Goal: Task Accomplishment & Management: Manage account settings

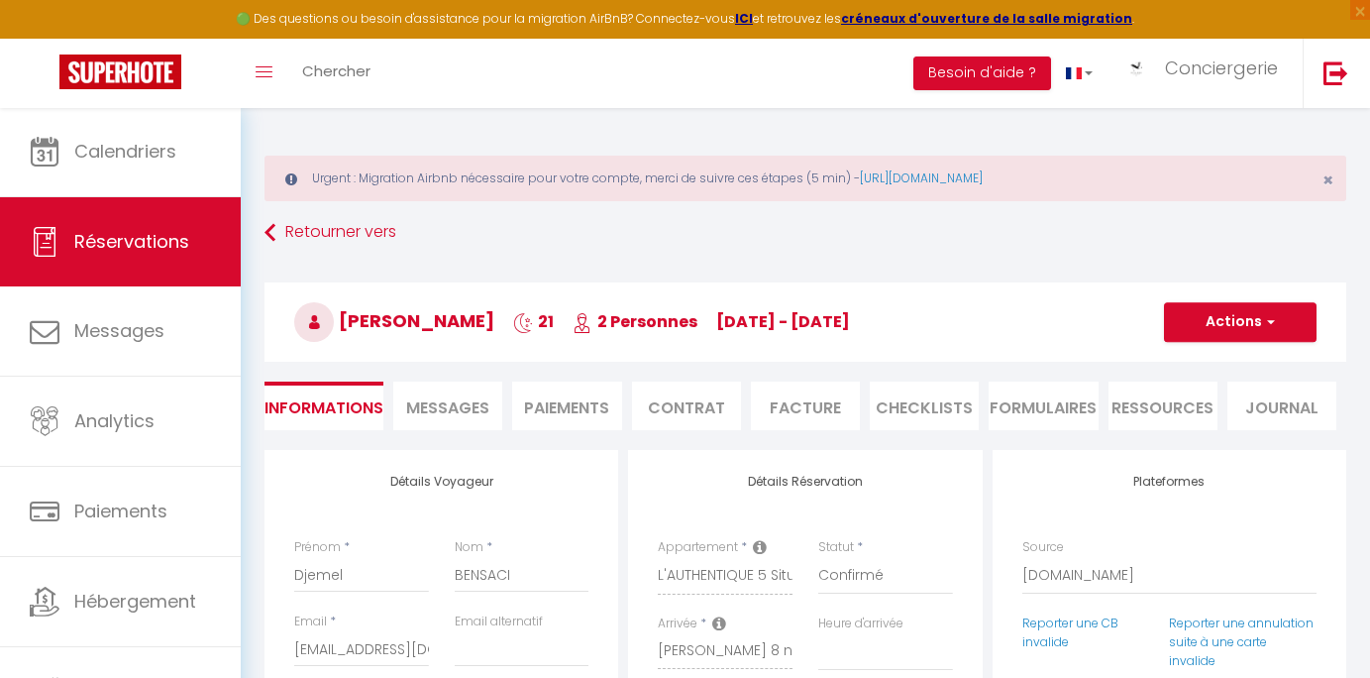
select select "64478"
select select
select select "14"
select select "2"
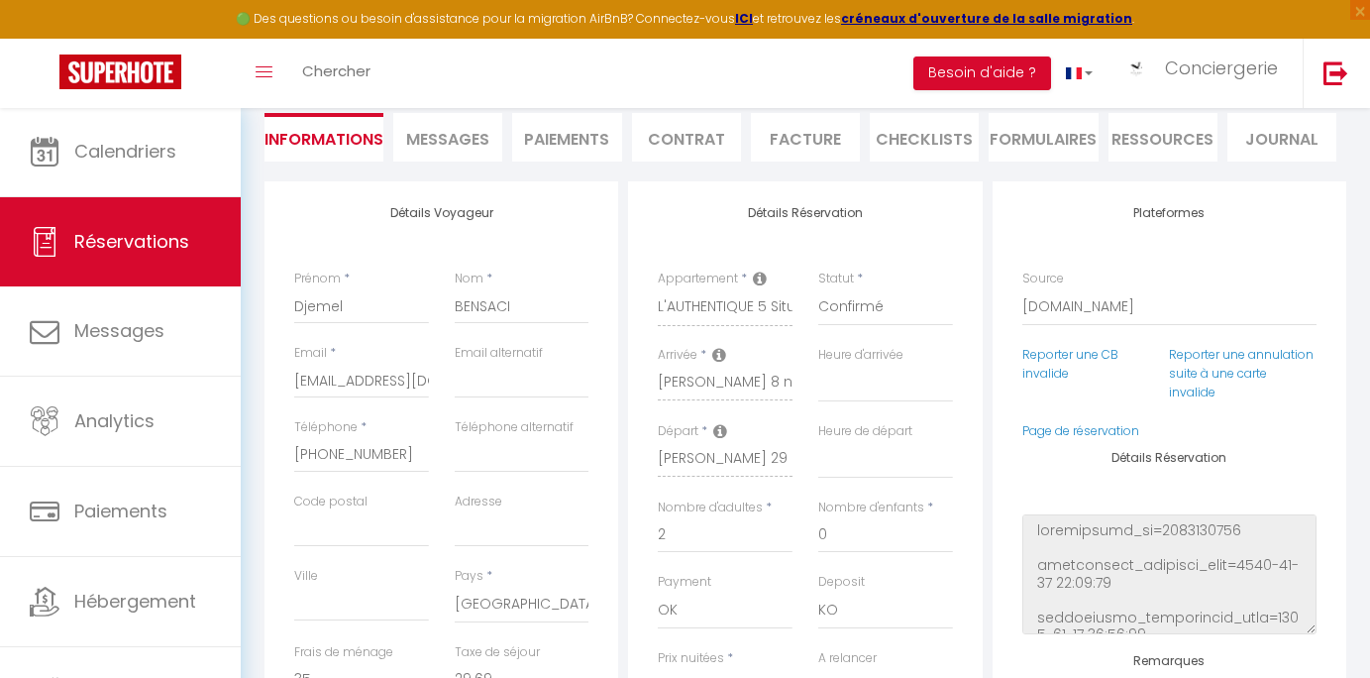
scroll to position [268, 0]
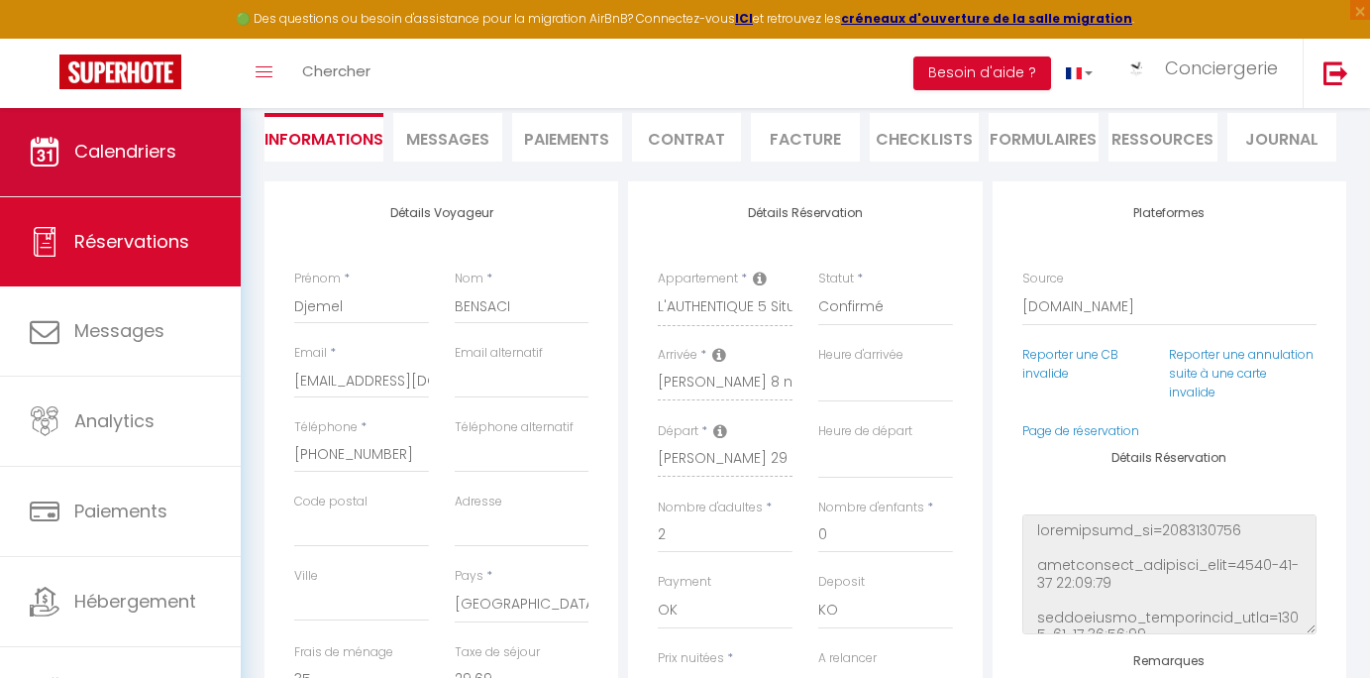
click at [134, 146] on span "Calendriers" at bounding box center [125, 151] width 102 height 25
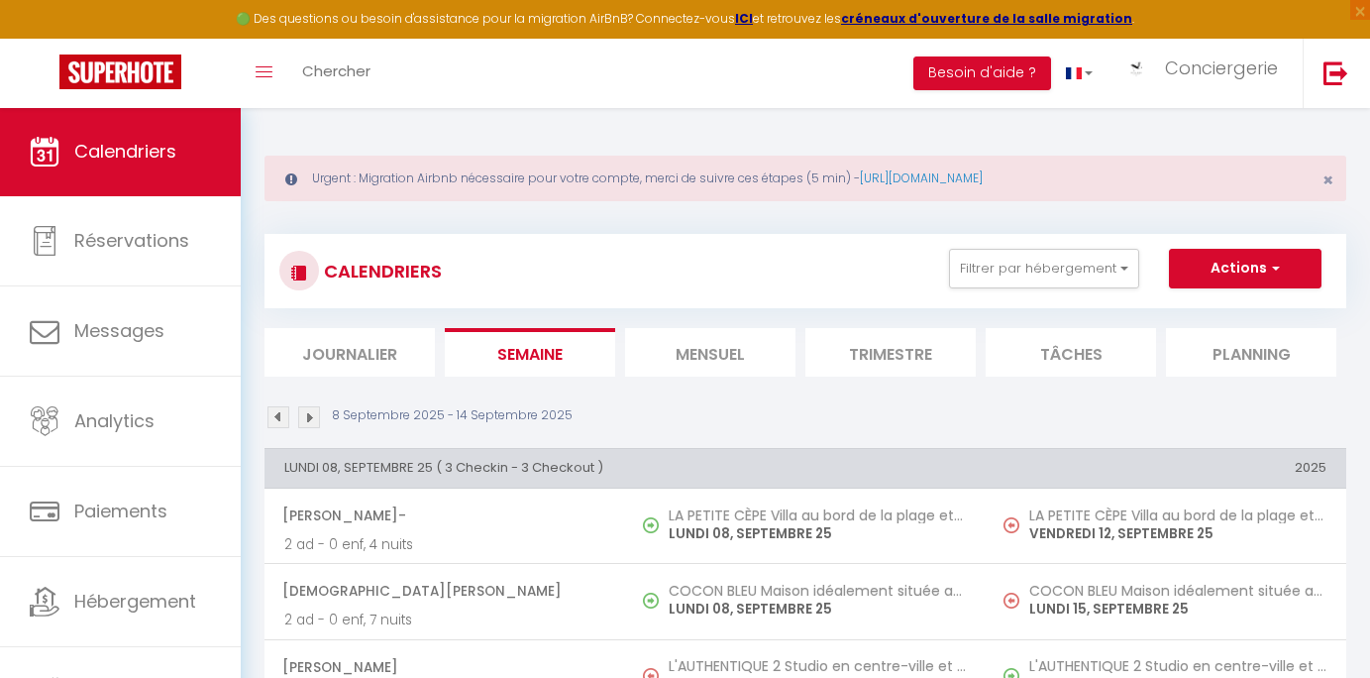
click at [661, 335] on li "Mensuel" at bounding box center [710, 352] width 170 height 49
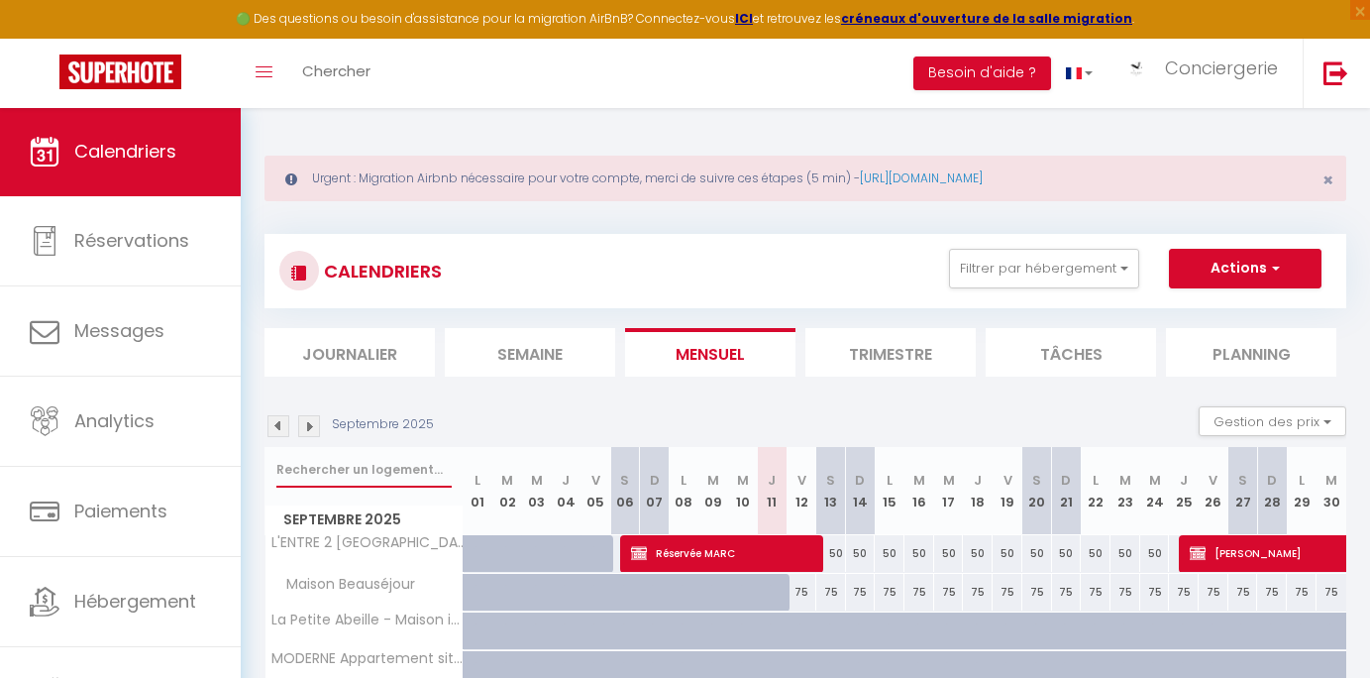
click at [365, 465] on input "text" at bounding box center [363, 470] width 175 height 36
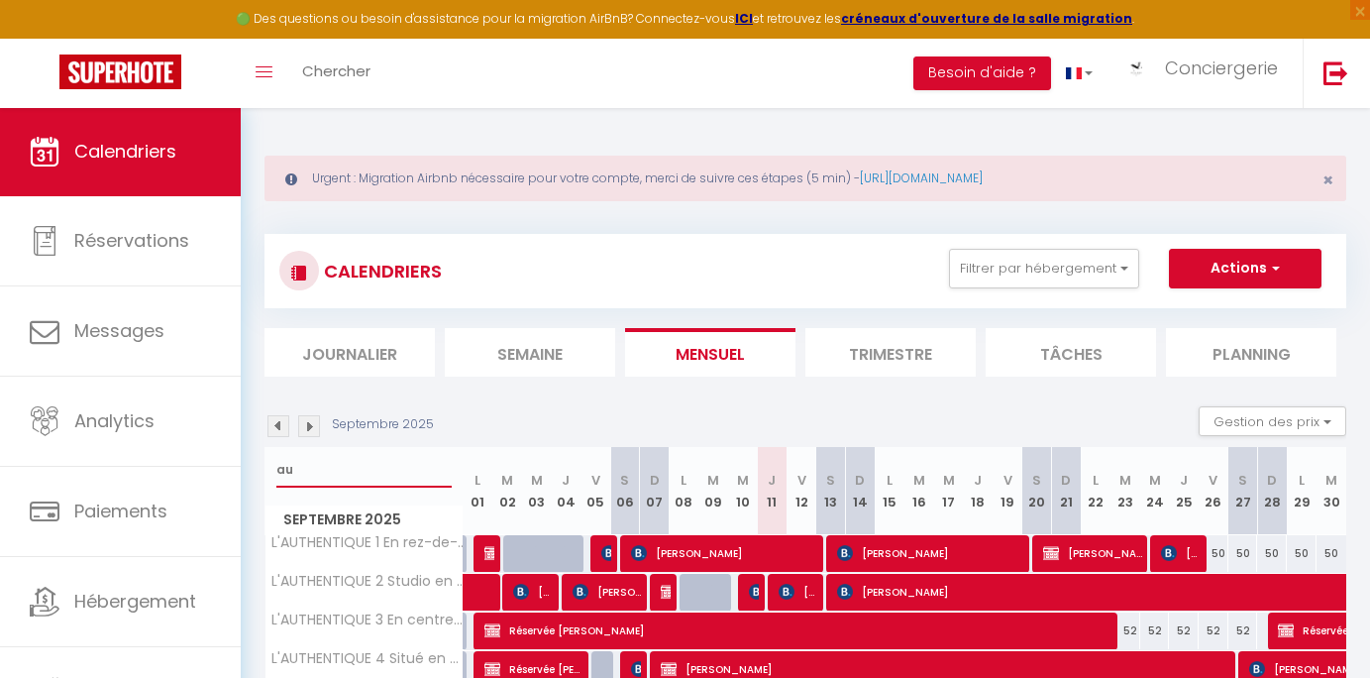
type input "a"
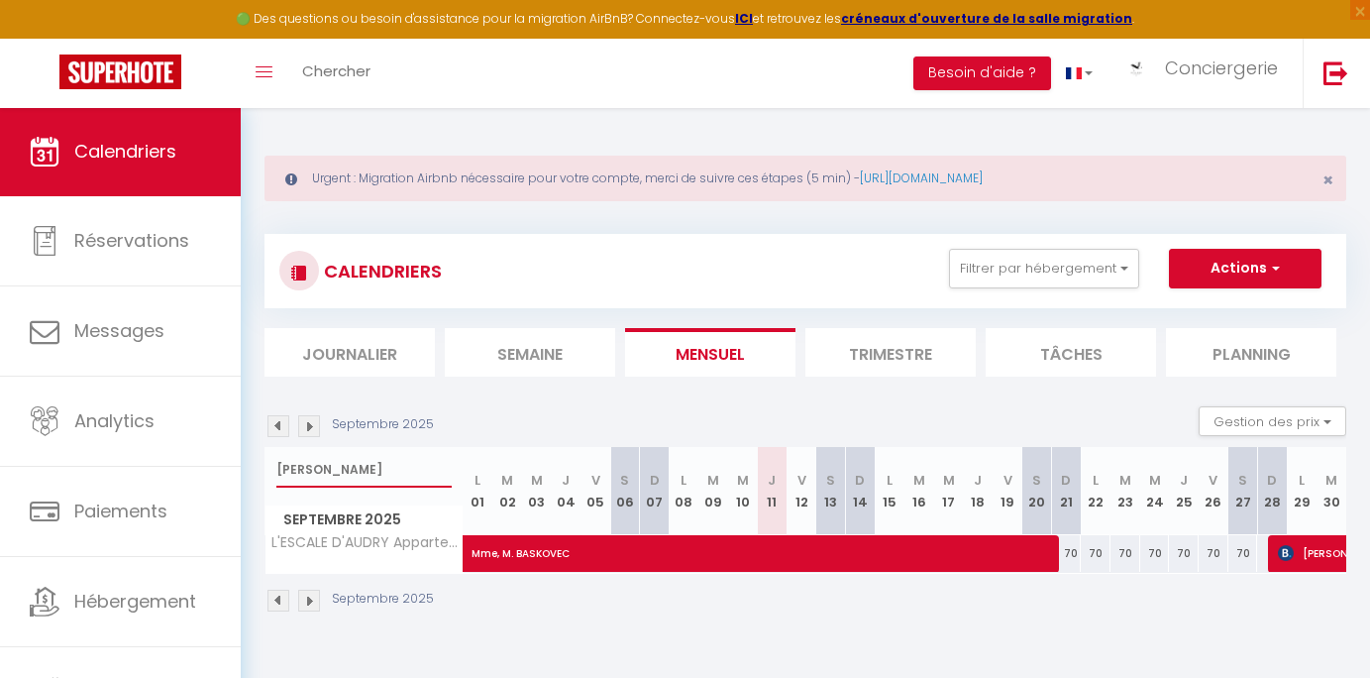
type input "[PERSON_NAME]"
click at [809, 551] on span "Mme, M. BASKOVEC" at bounding box center [927, 543] width 911 height 38
select select "OK"
select select "KO"
select select "0"
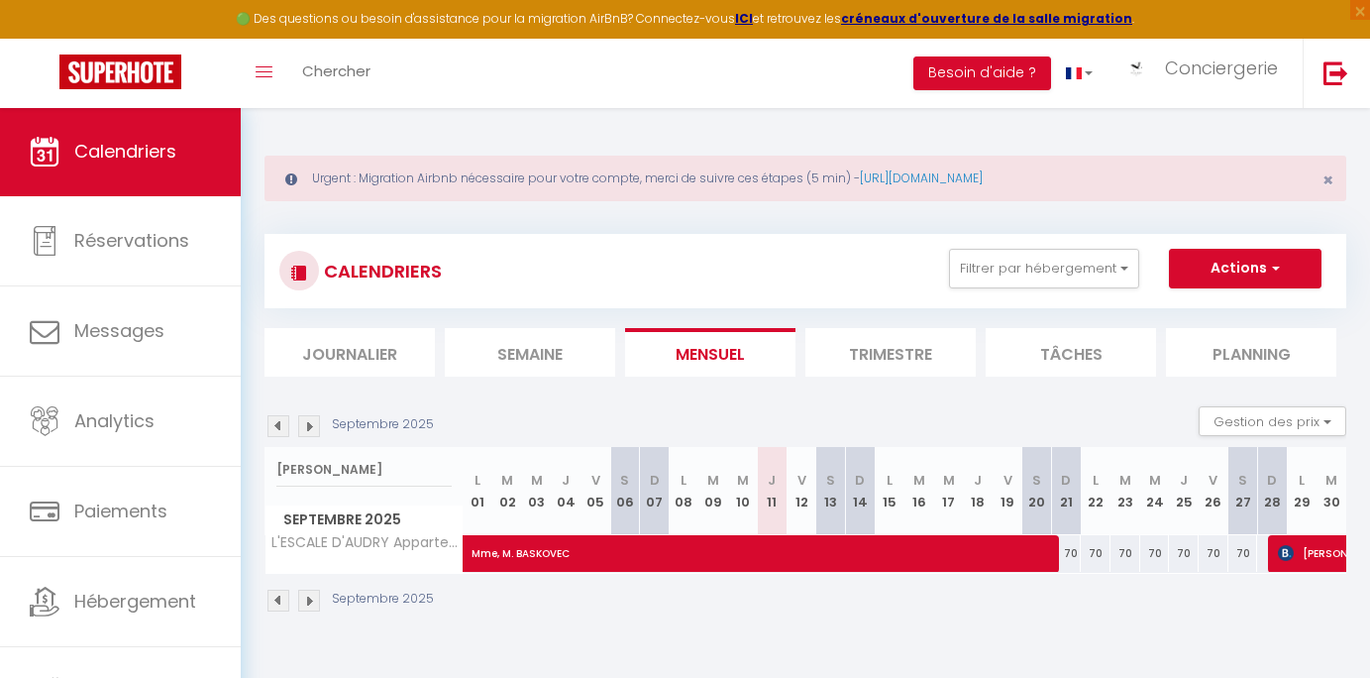
select select "0"
select select "1"
select select
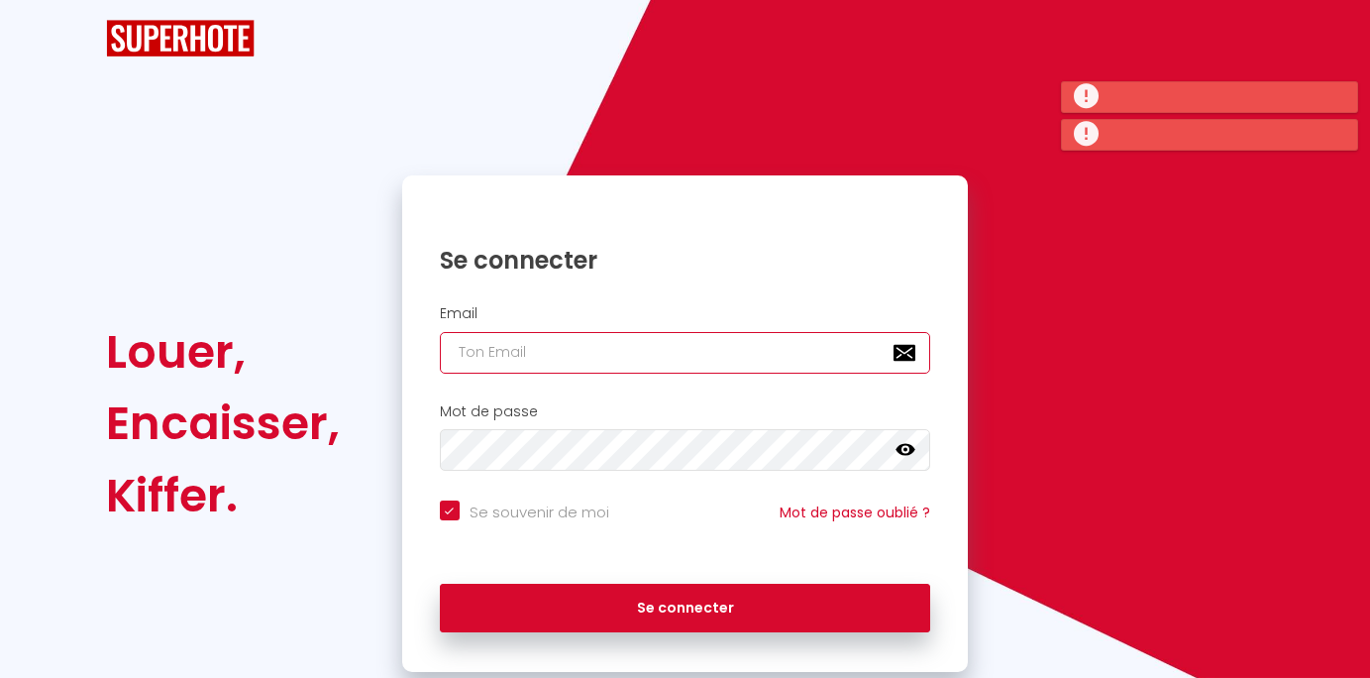
type input "[EMAIL_ADDRESS][DOMAIN_NAME]"
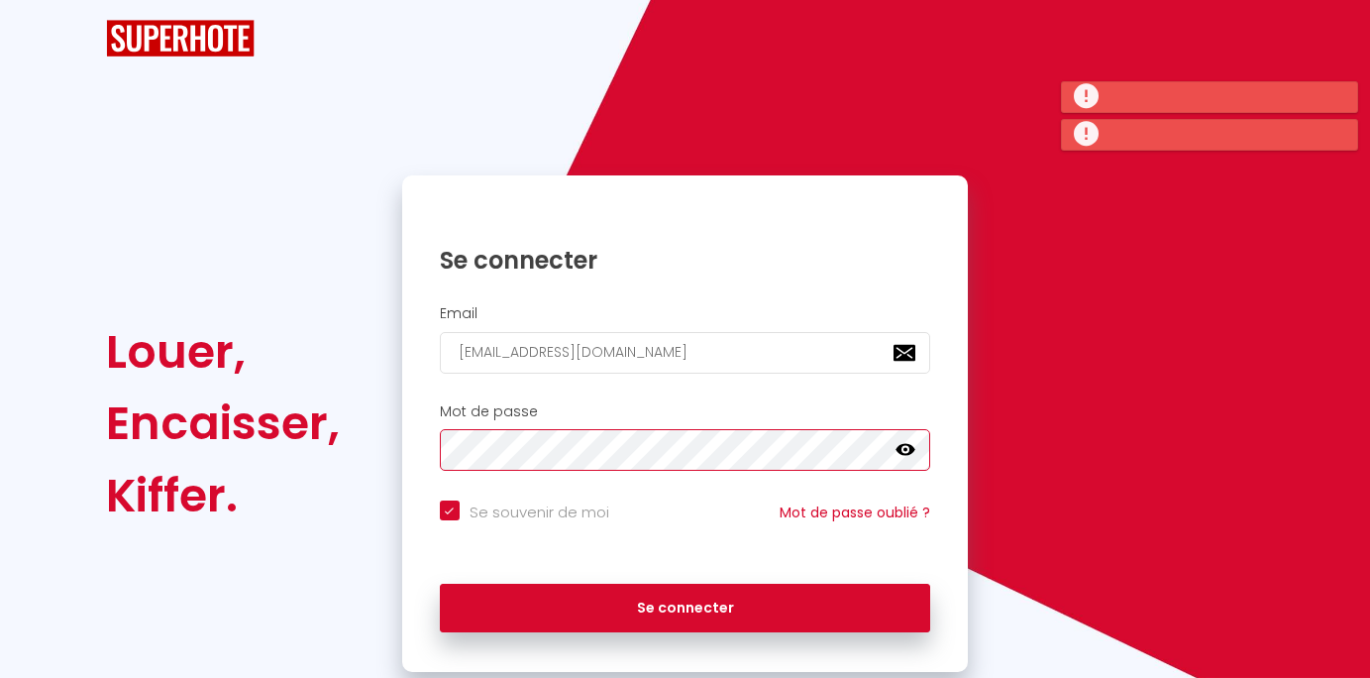
click at [685, 601] on button "Se connecter" at bounding box center [685, 609] width 491 height 50
checkbox input "true"
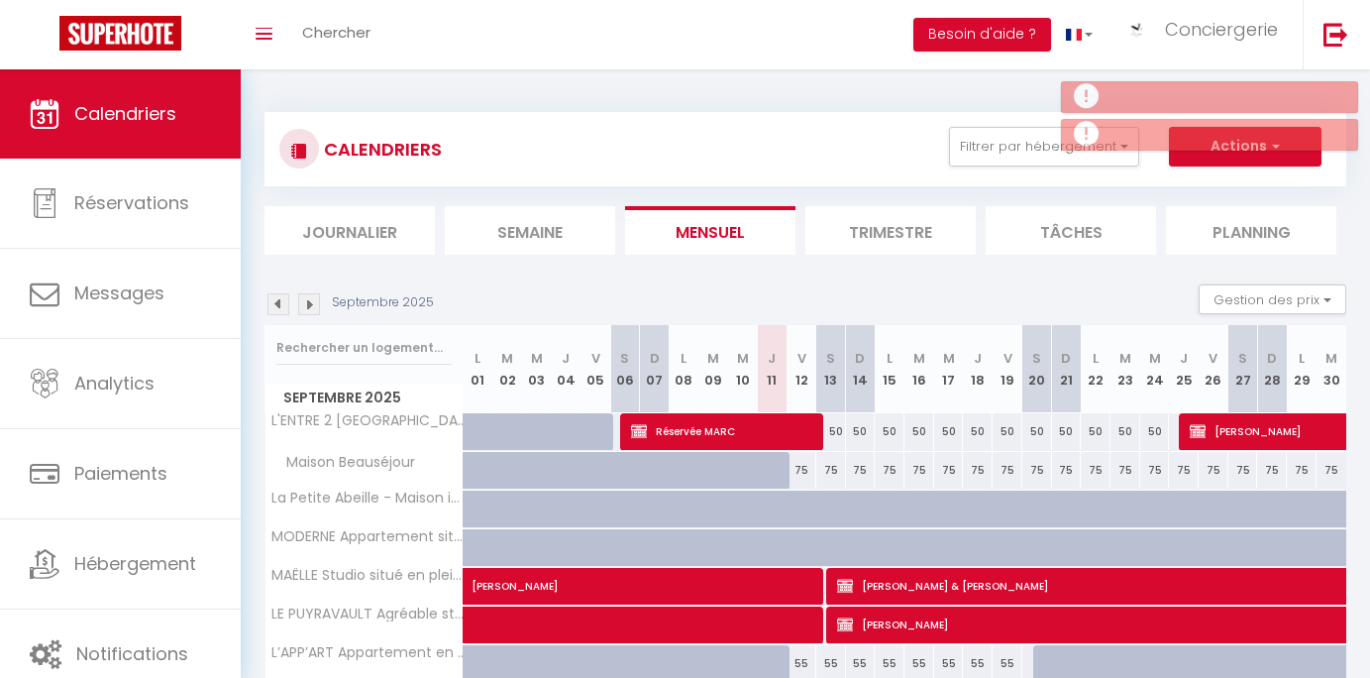
click at [502, 241] on li "Semaine" at bounding box center [530, 230] width 170 height 49
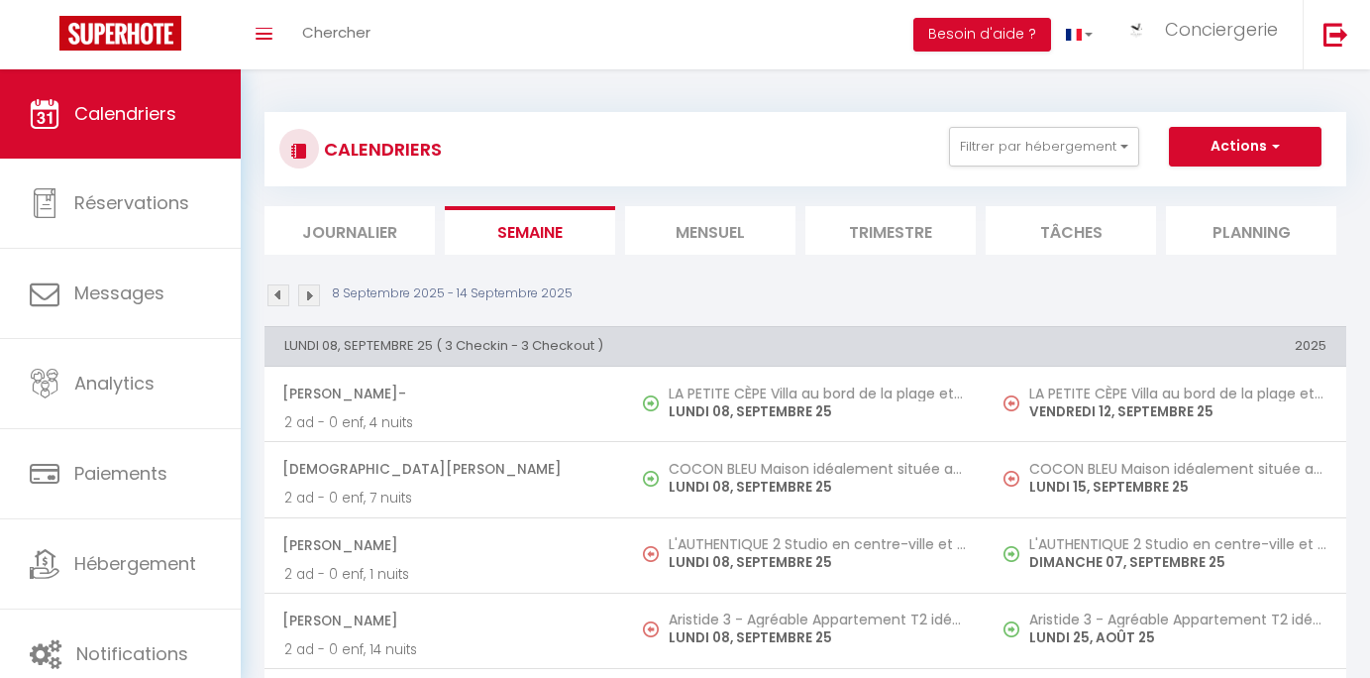
click at [305, 296] on img at bounding box center [309, 295] width 22 height 22
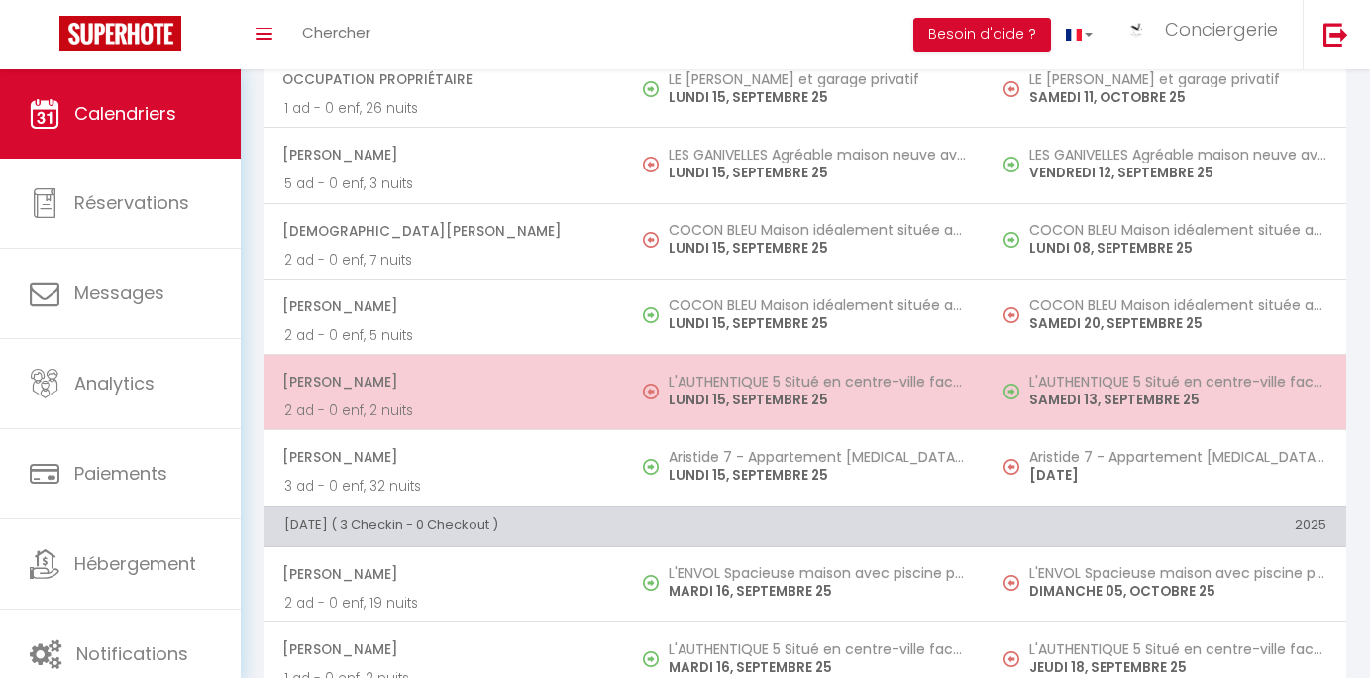
scroll to position [253, 0]
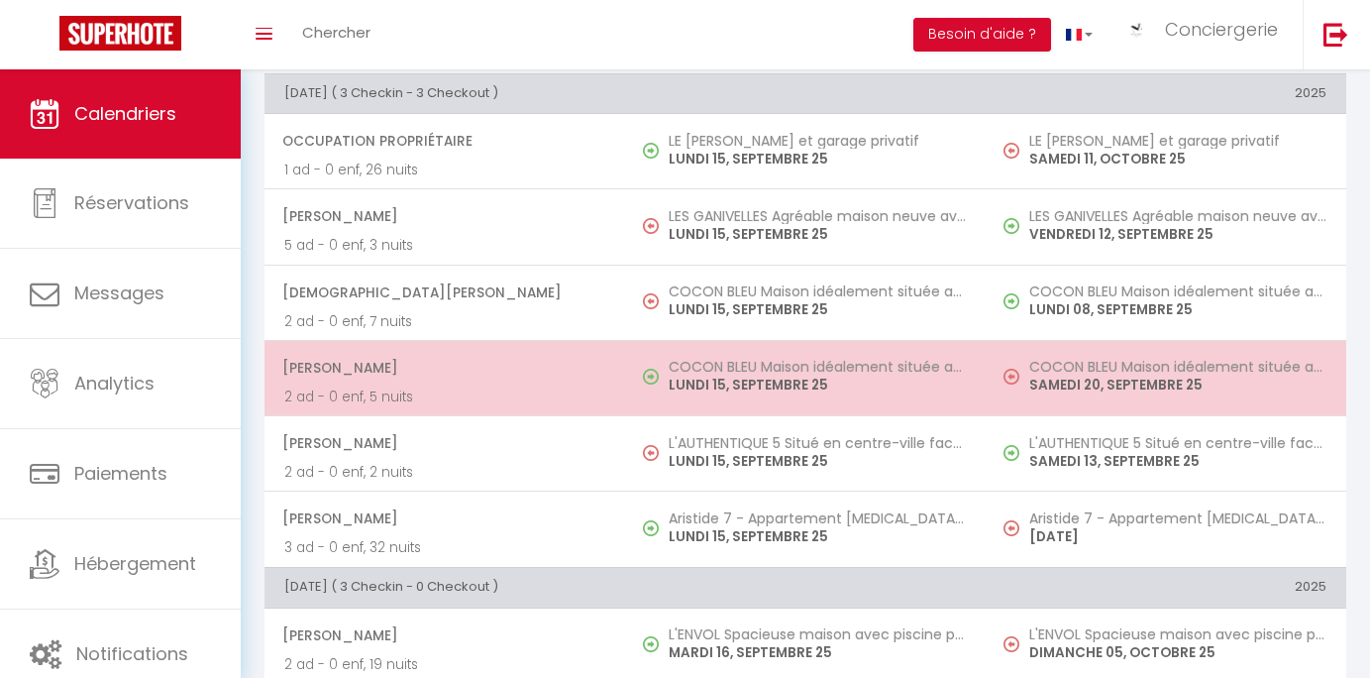
click at [628, 374] on td "COCON BLEU Maison idéalement située avec jardin LUNDI 15, SEPTEMBRE 25" at bounding box center [805, 377] width 361 height 75
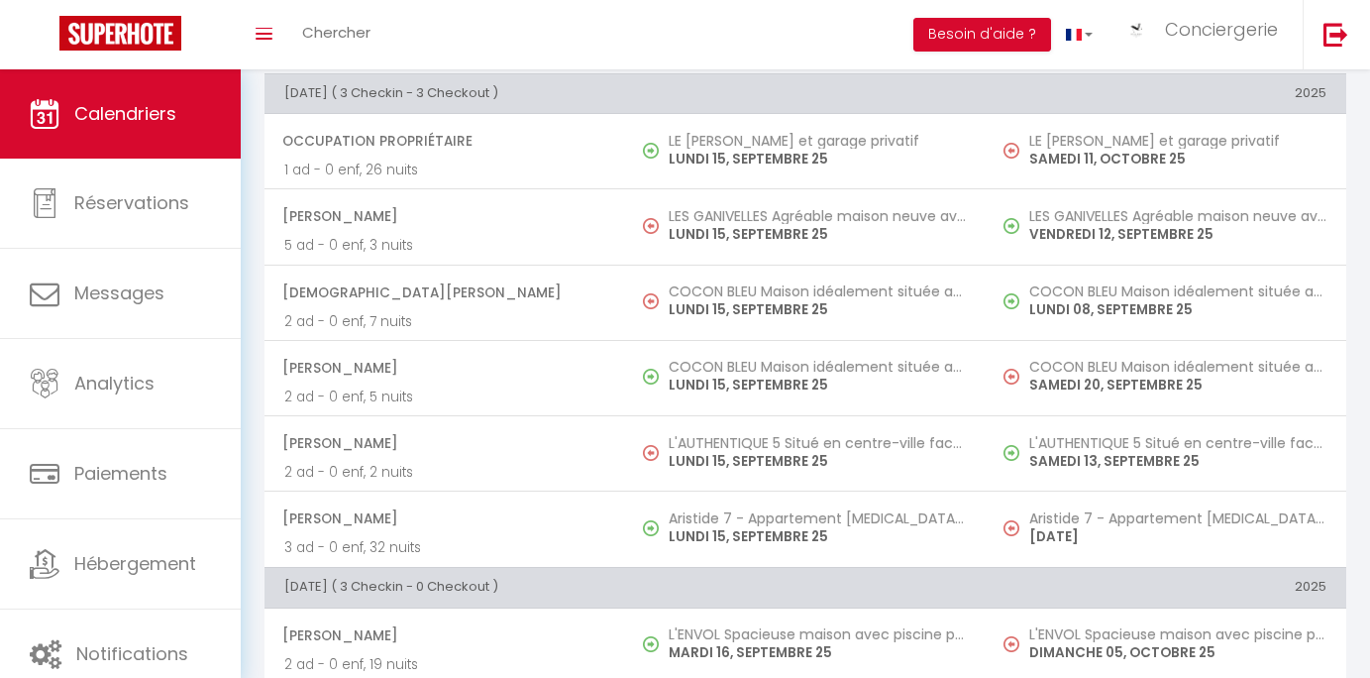
select select "OK"
select select "KO"
select select "0"
select select "1"
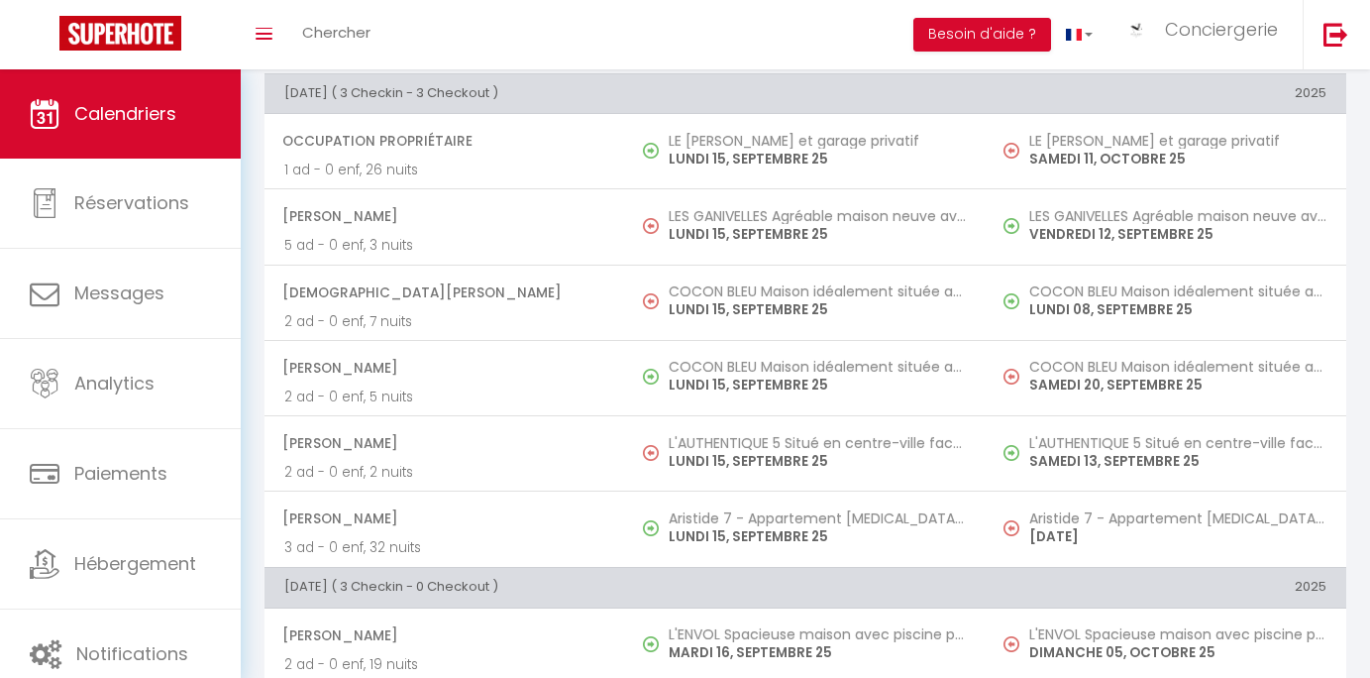
select select
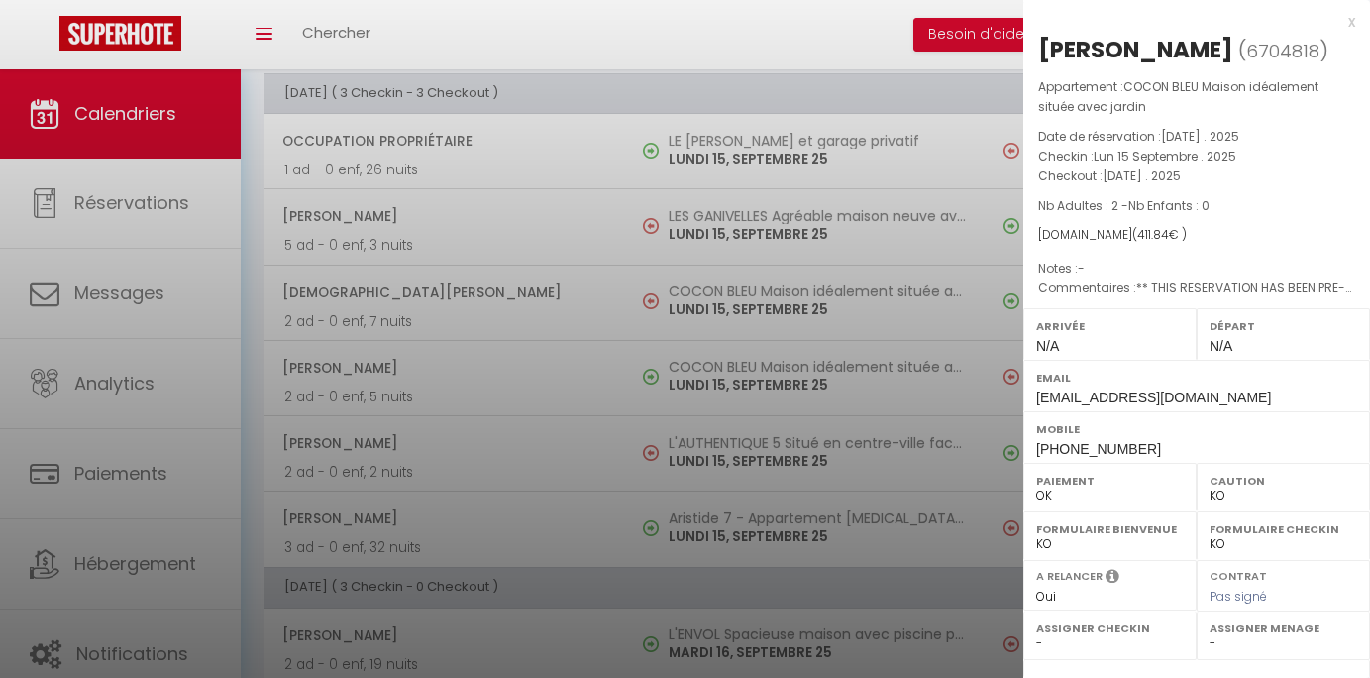
select select "42580"
drag, startPoint x: 1041, startPoint y: 42, endPoint x: 1297, endPoint y: 54, distance: 255.9
click at [1297, 54] on h2 "Gianella Corilla vega ( 6704818 )" at bounding box center [1196, 51] width 317 height 34
copy div "[PERSON_NAME] [PERSON_NAME]"
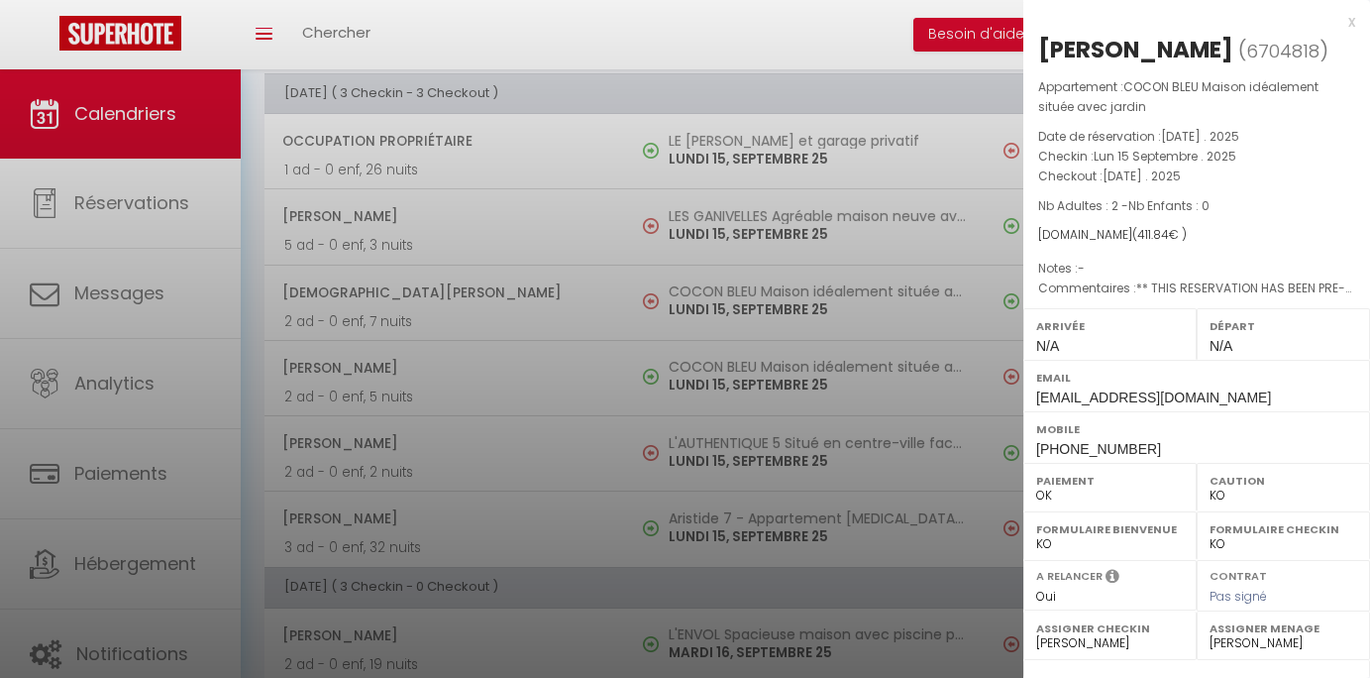
click at [577, 408] on div at bounding box center [685, 339] width 1370 height 678
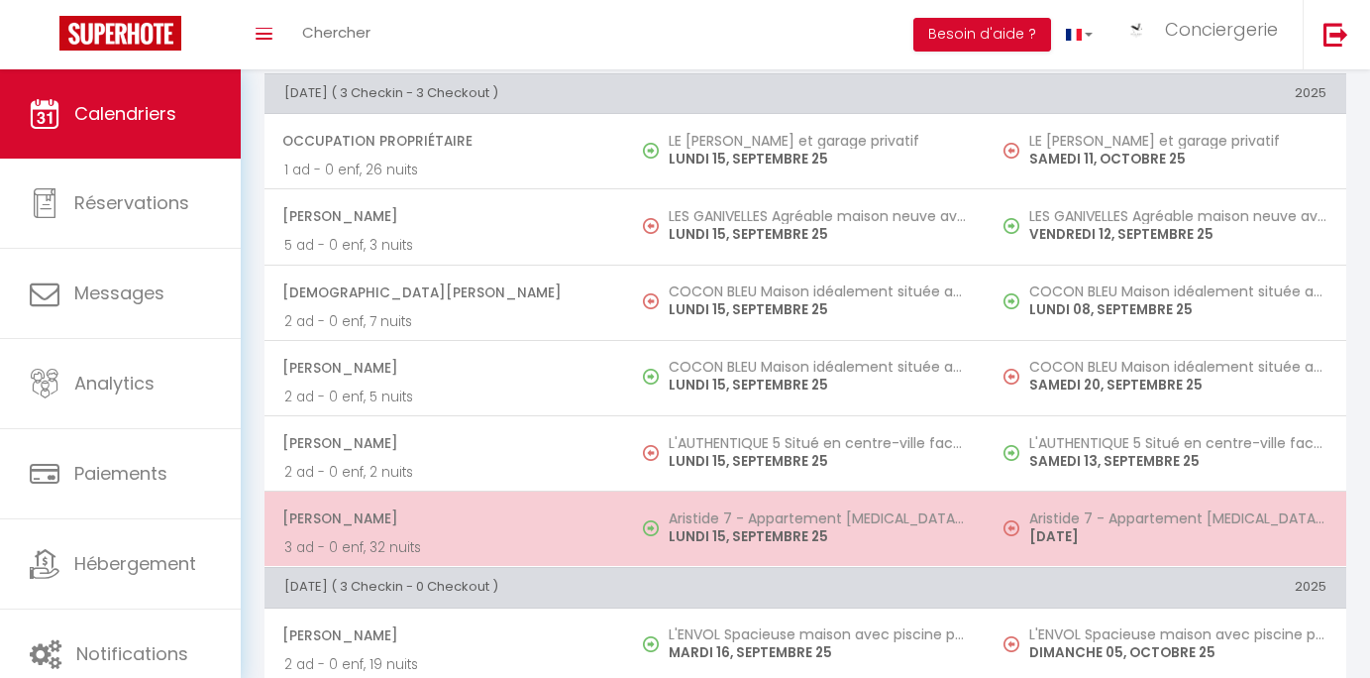
click at [482, 517] on span "Farah Madjid" at bounding box center [443, 518] width 323 height 38
select select "OK"
select select
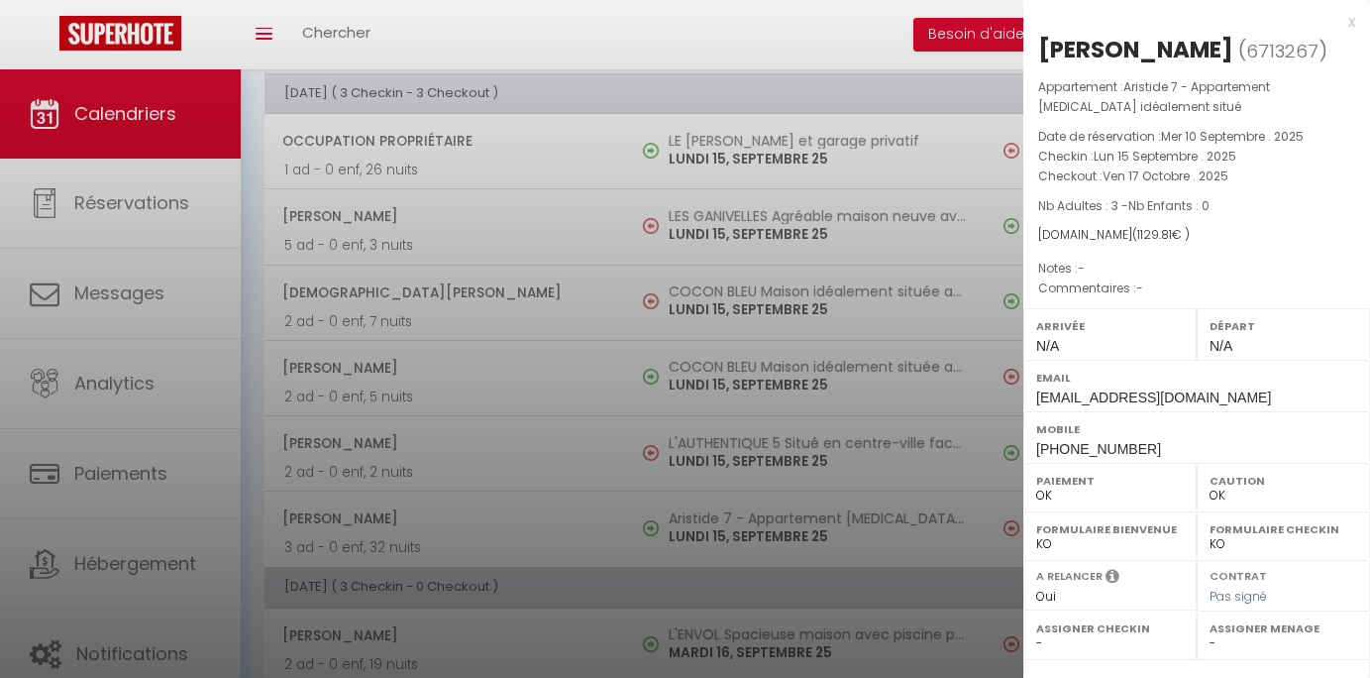
drag, startPoint x: 1045, startPoint y: 46, endPoint x: 1186, endPoint y: 48, distance: 140.7
click at [1186, 48] on div "Farah Madjid ( 6713267 ) Appartement : Aristide 7 - Appartement T3 idéalement s…" at bounding box center [1196, 474] width 347 height 880
copy div "Farah Madjid"
click at [534, 328] on div at bounding box center [685, 339] width 1370 height 678
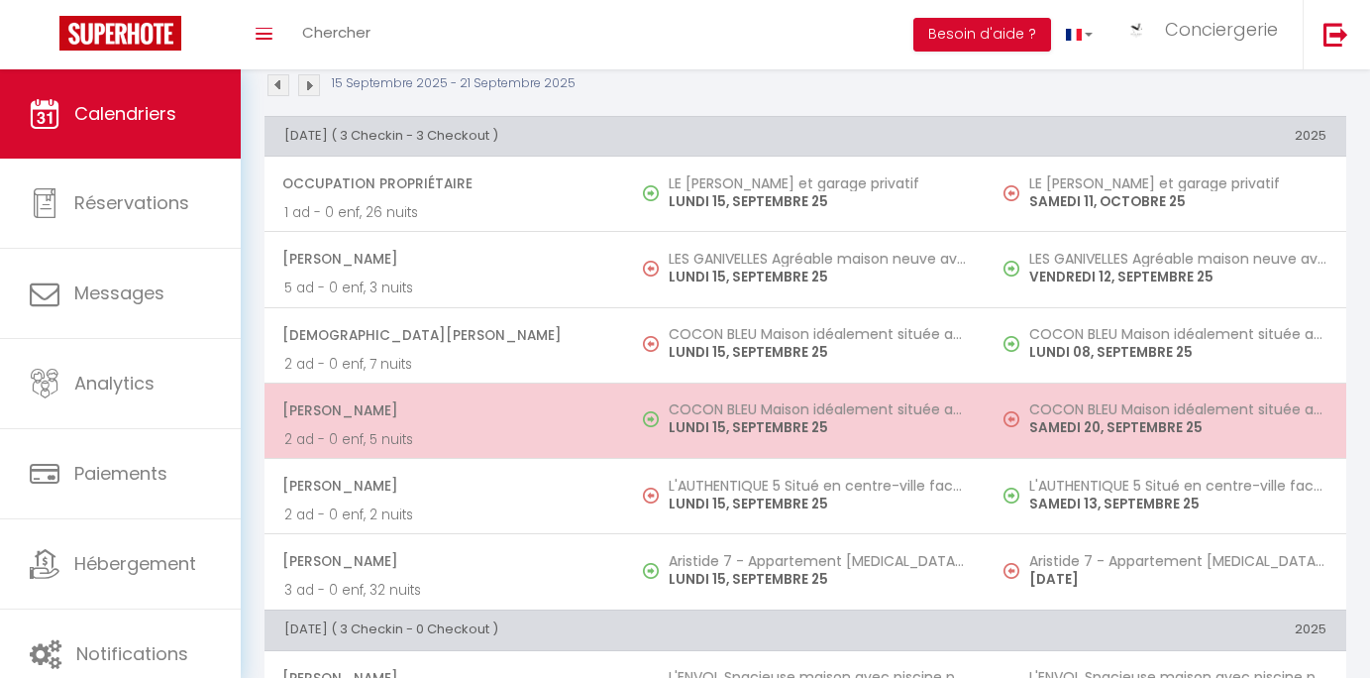
scroll to position [303, 0]
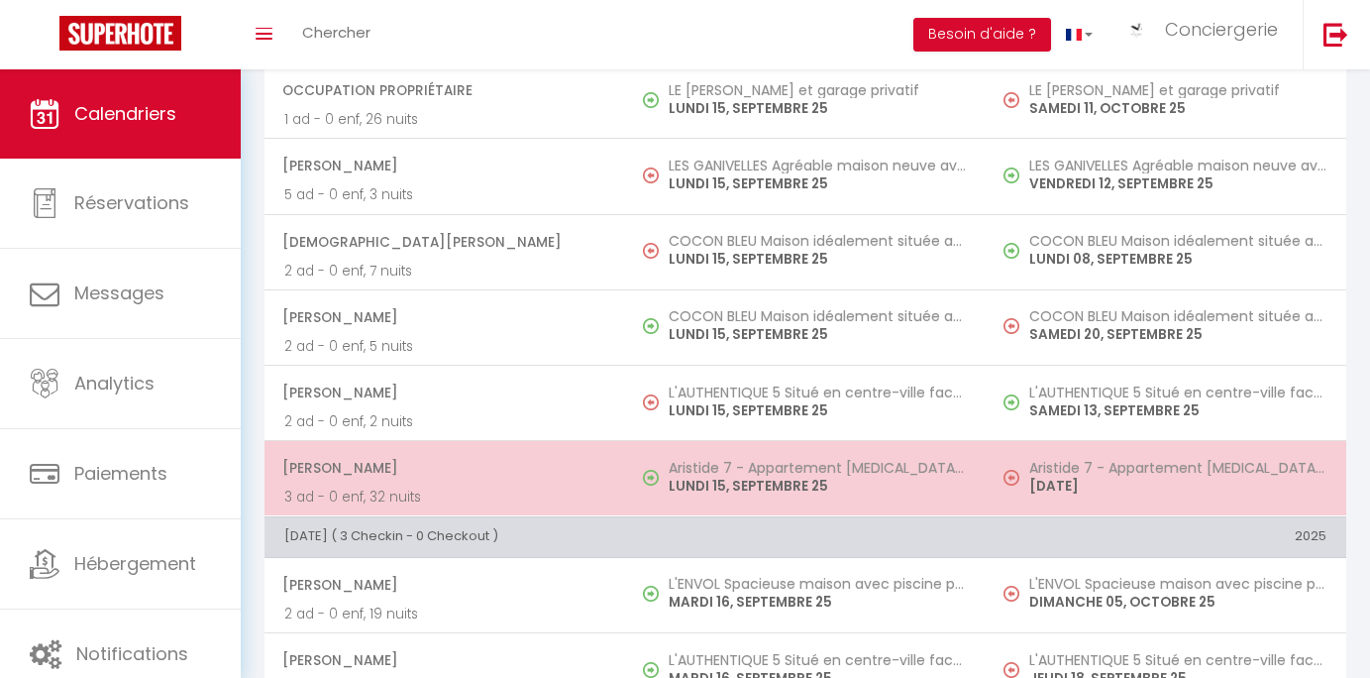
click at [571, 454] on span "Farah Madjid" at bounding box center [443, 468] width 323 height 38
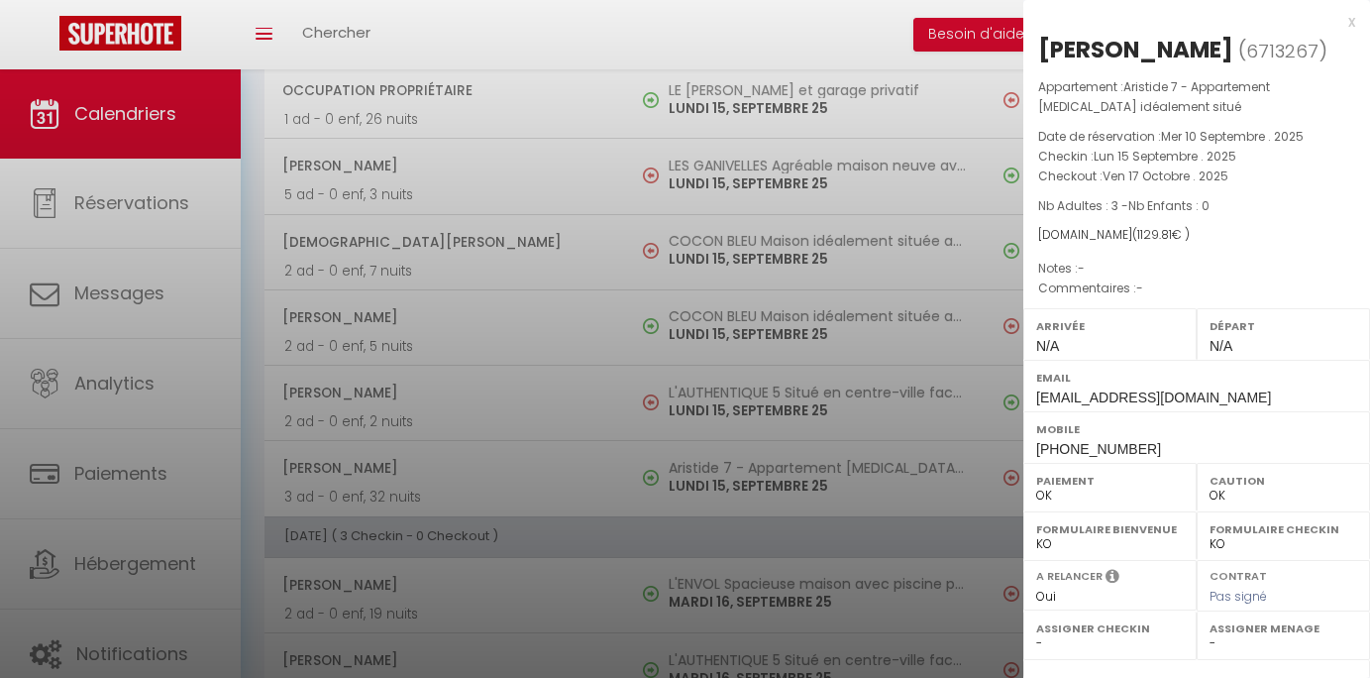
click at [1137, 240] on span "1129.81" at bounding box center [1154, 234] width 35 height 17
click at [551, 172] on div at bounding box center [685, 339] width 1370 height 678
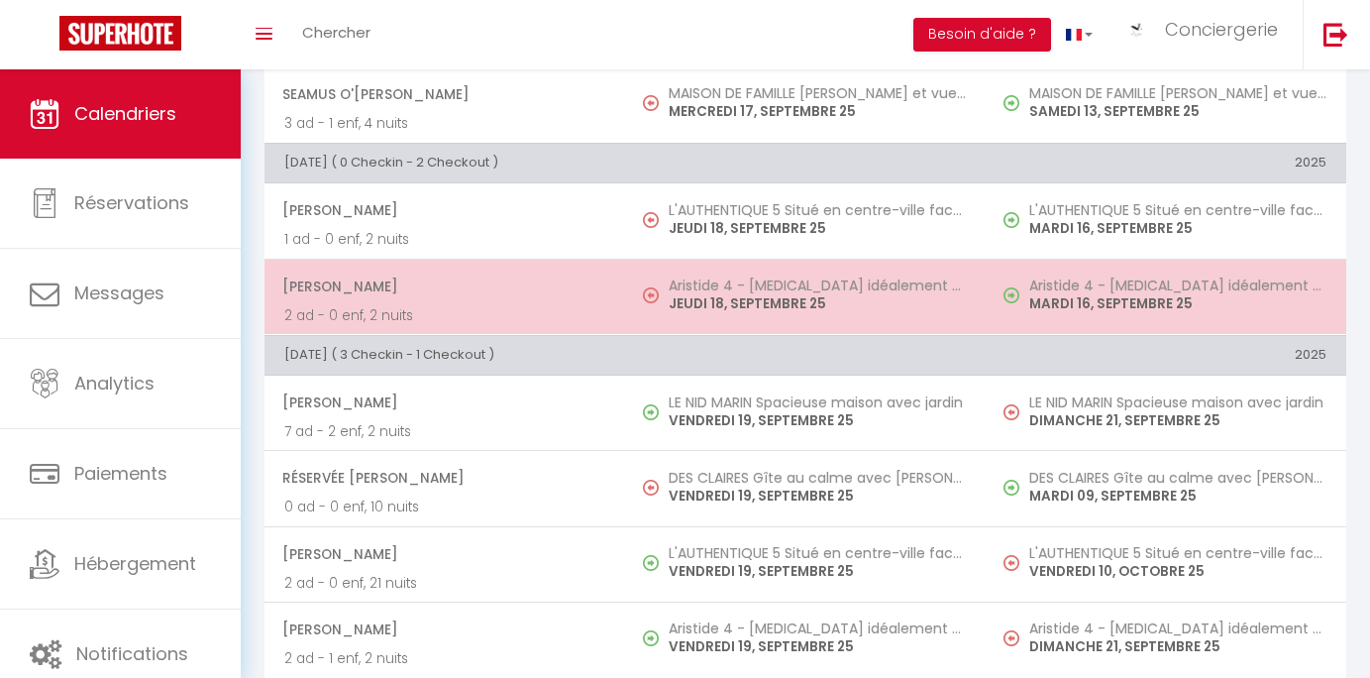
scroll to position [1164, 0]
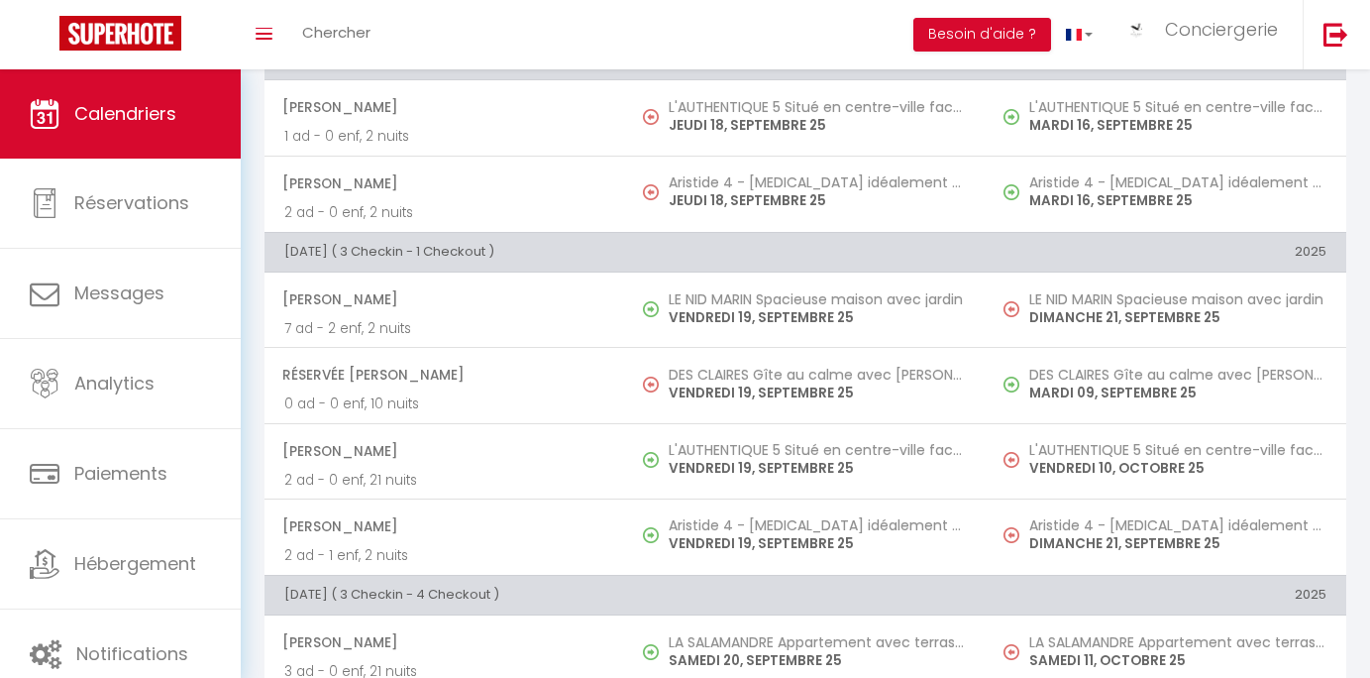
click at [607, 334] on td "Arnold Schneider 7 ad - 2 enf, 2 nuits" at bounding box center [445, 309] width 361 height 75
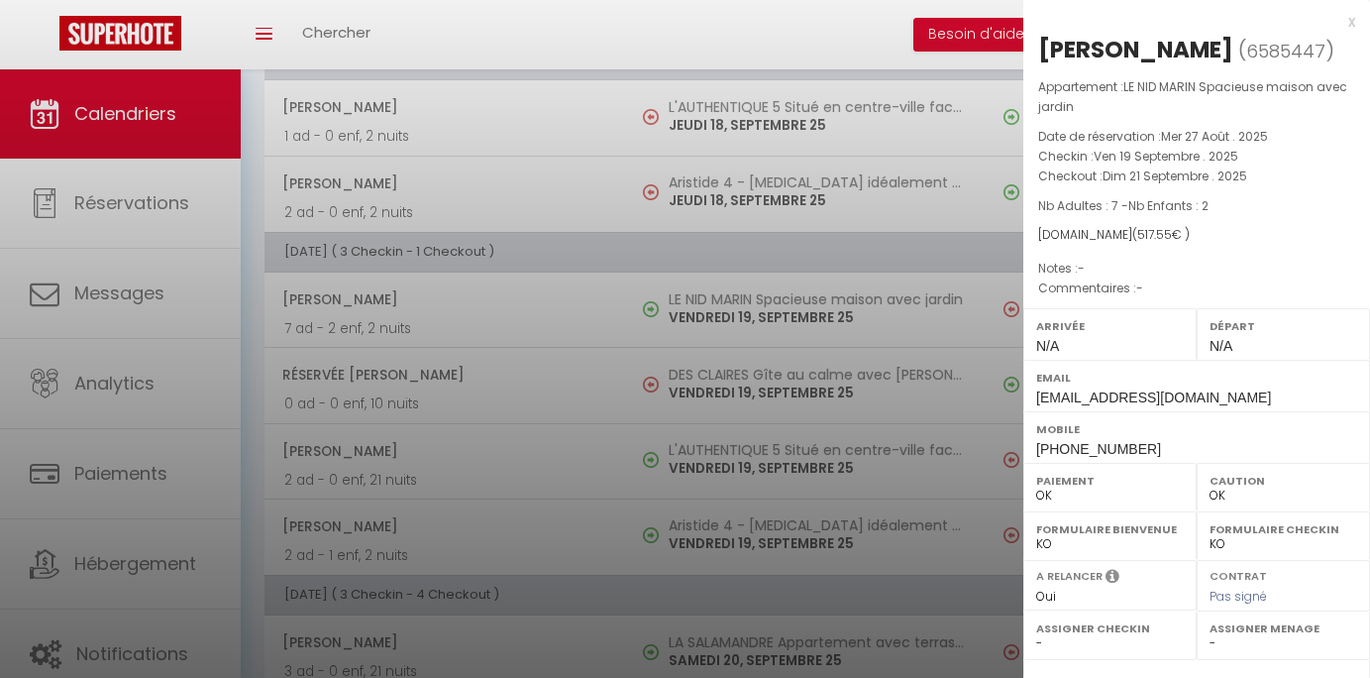
drag, startPoint x: 1042, startPoint y: 48, endPoint x: 1233, endPoint y: 51, distance: 191.2
click at [1233, 51] on div "Arnold Schneider" at bounding box center [1135, 50] width 195 height 32
click at [1233, 50] on div "Arnold Schneider" at bounding box center [1135, 50] width 195 height 32
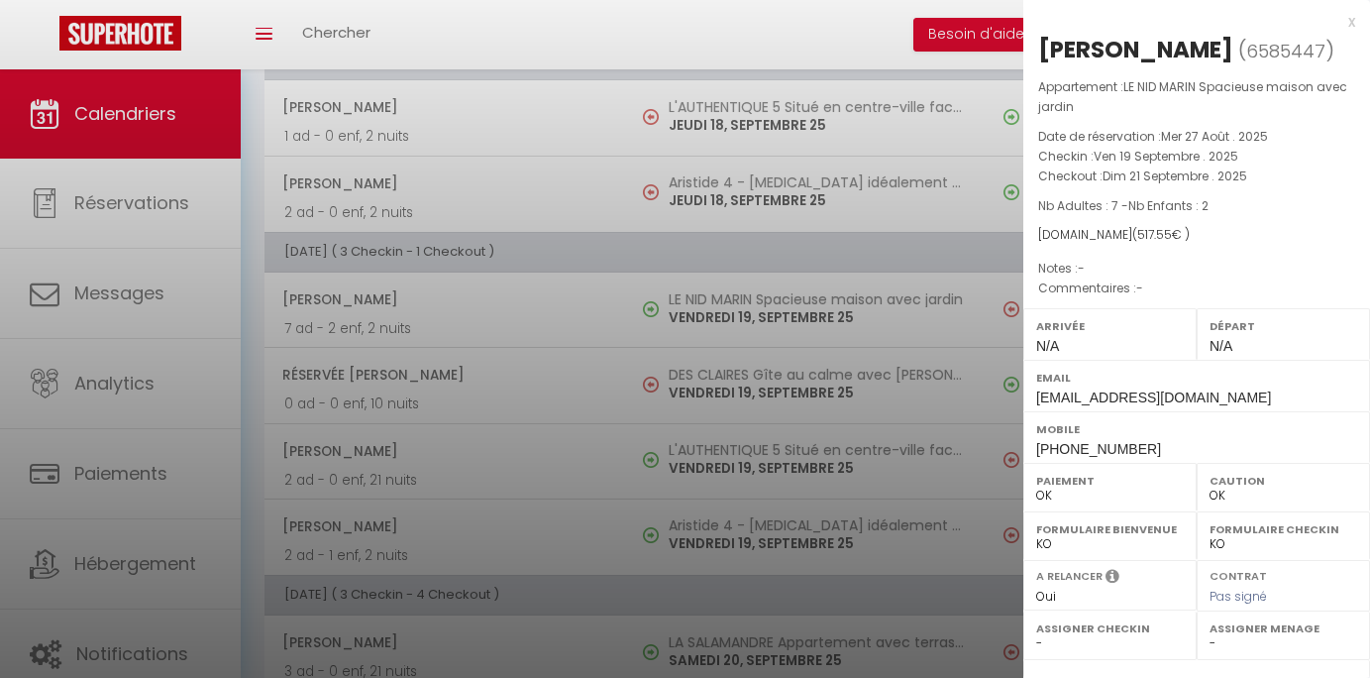
click at [1233, 50] on div "Arnold Schneider" at bounding box center [1135, 50] width 195 height 32
click at [1233, 49] on div "Arnold Schneider" at bounding box center [1135, 50] width 195 height 32
drag, startPoint x: 1239, startPoint y: 49, endPoint x: 1042, endPoint y: 56, distance: 197.3
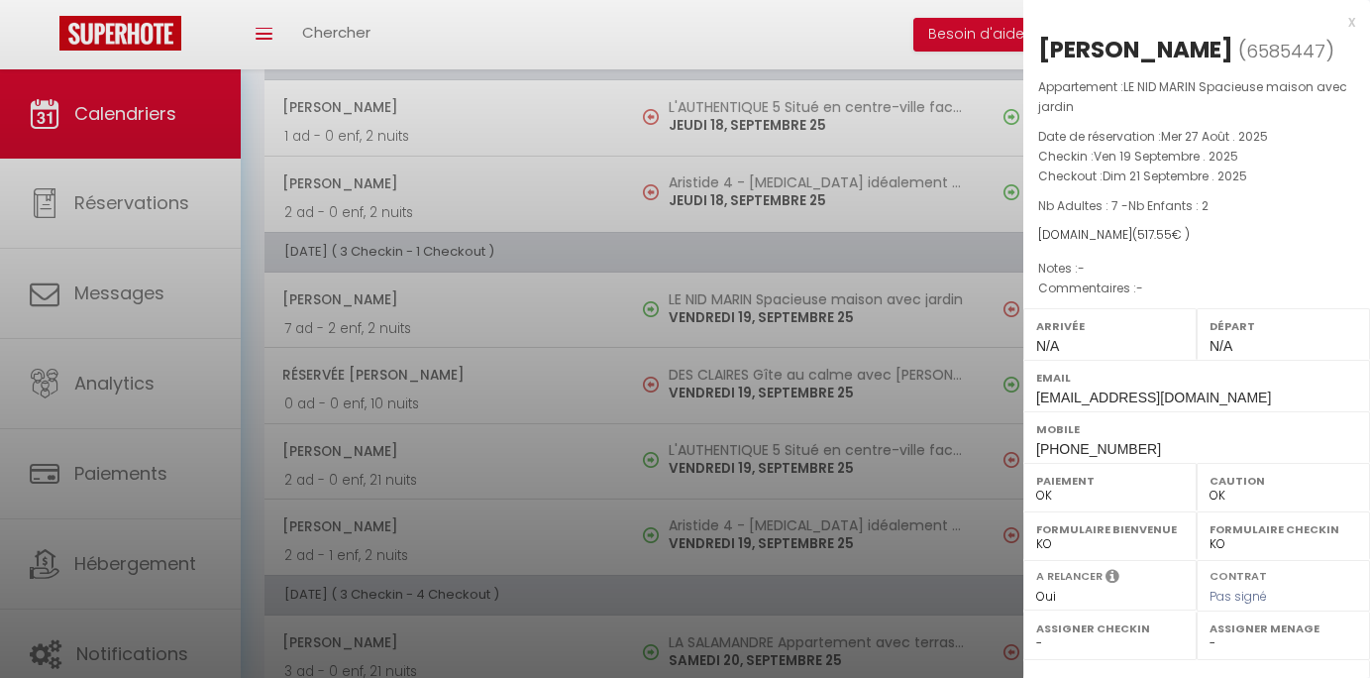
click at [1042, 56] on h2 "Arnold Schneider ( 6585447 )" at bounding box center [1196, 51] width 317 height 34
copy div "Arnold Schneider"
click at [535, 291] on div at bounding box center [685, 339] width 1370 height 678
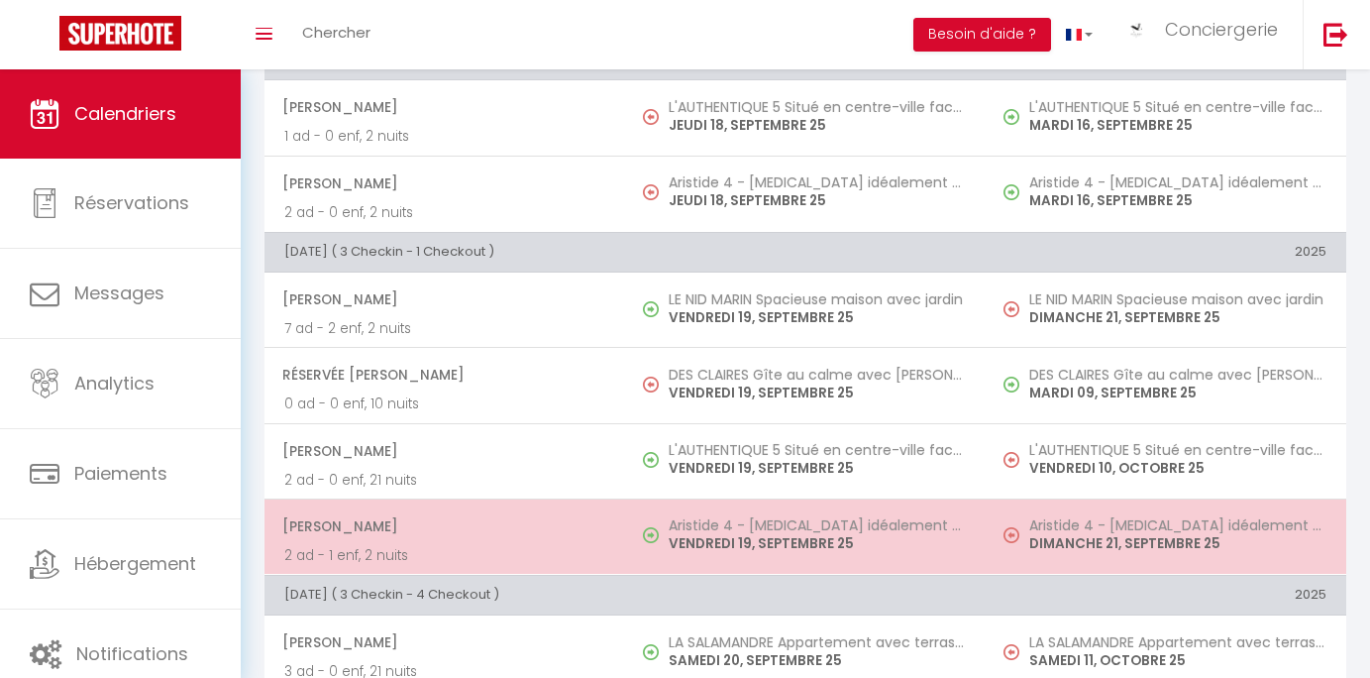
click at [696, 546] on p "VENDREDI 19, SEPTEMBRE 25" at bounding box center [817, 543] width 297 height 21
select select "KO"
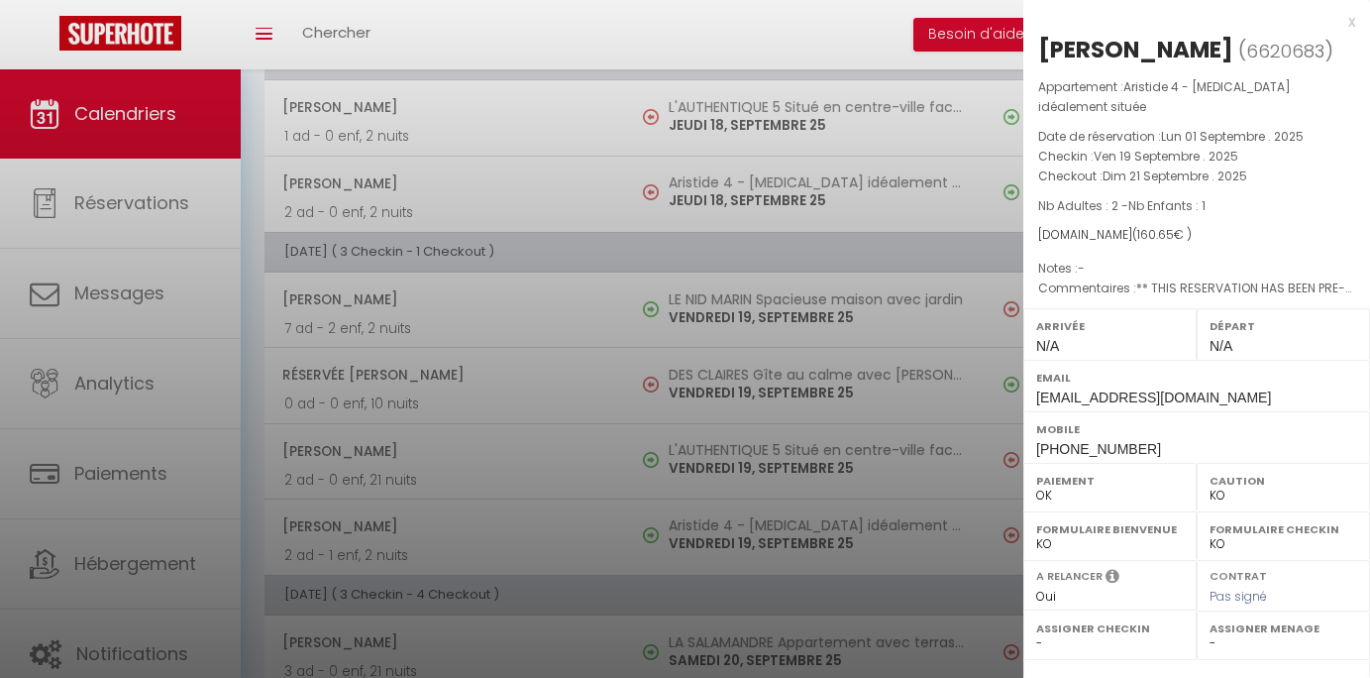
drag, startPoint x: 1042, startPoint y: 53, endPoint x: 1231, endPoint y: 53, distance: 189.2
click at [1231, 53] on h2 "Guenzi Candyce ( 6620683 )" at bounding box center [1196, 51] width 317 height 34
copy div "Guenzi Candyce"
click at [869, 325] on div at bounding box center [685, 339] width 1370 height 678
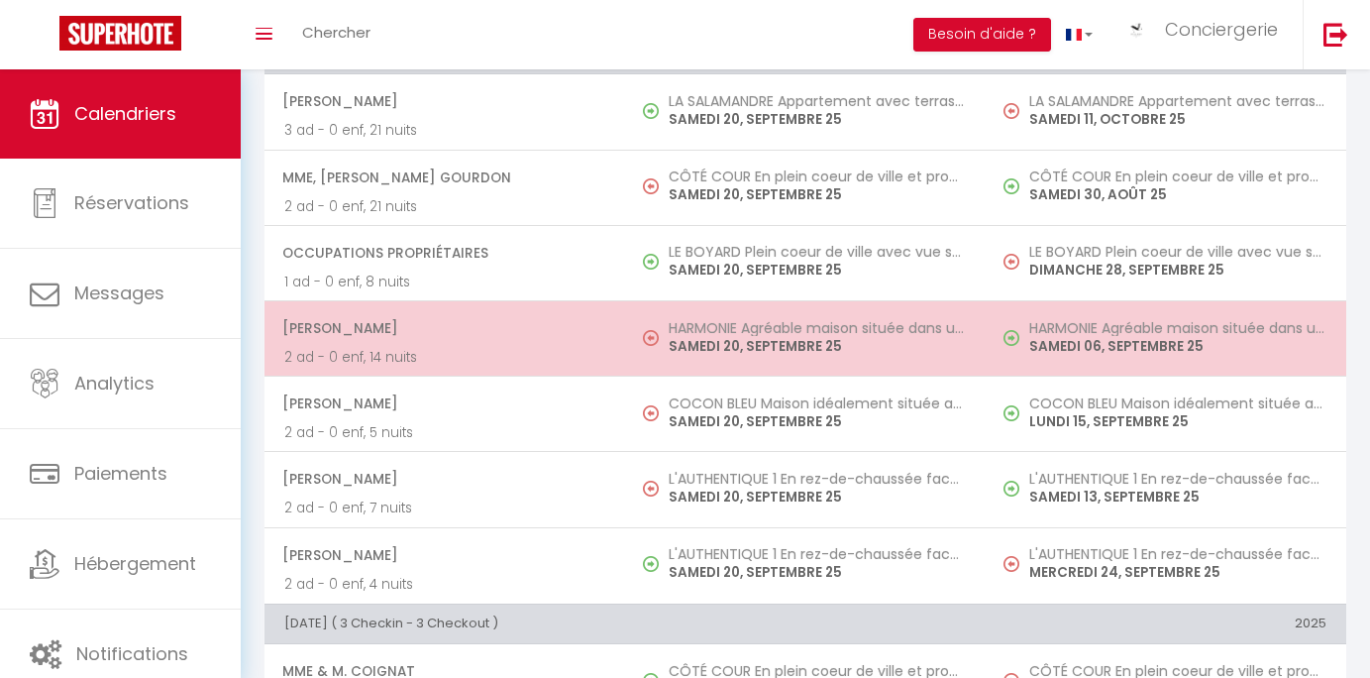
scroll to position [1744, 0]
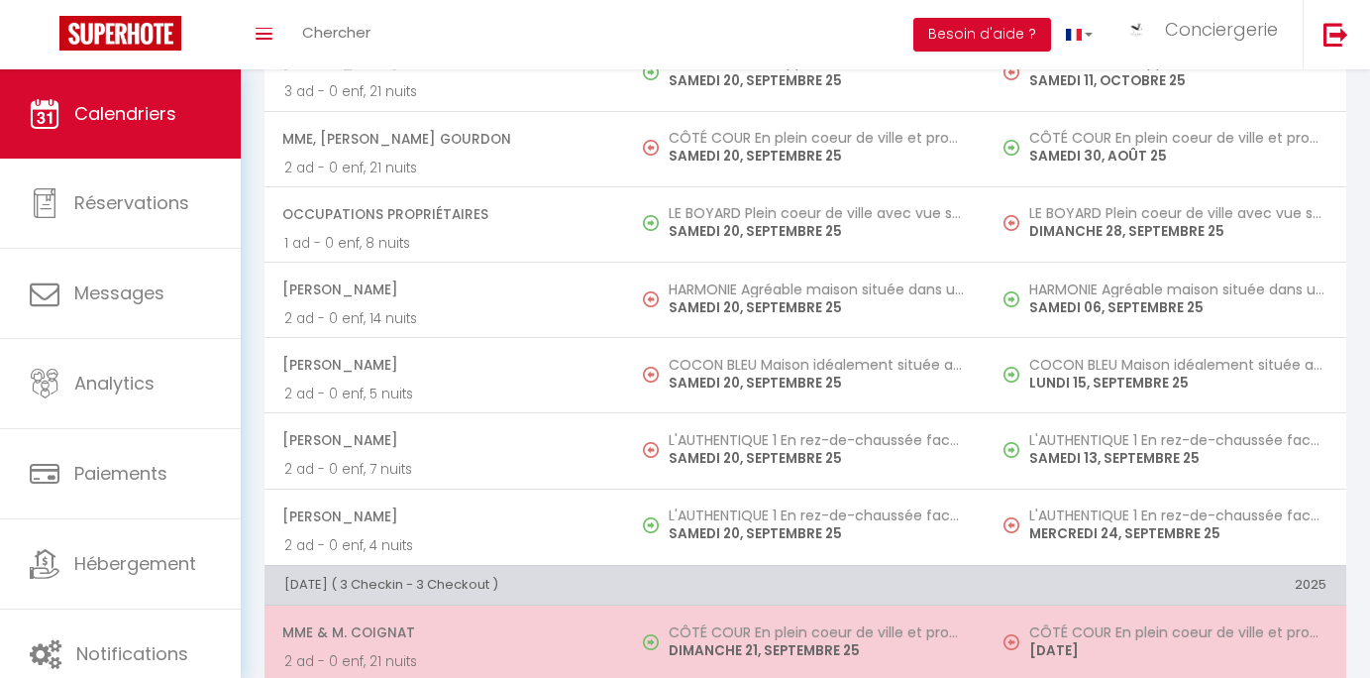
drag, startPoint x: 603, startPoint y: 638, endPoint x: 600, endPoint y: 665, distance: 26.9
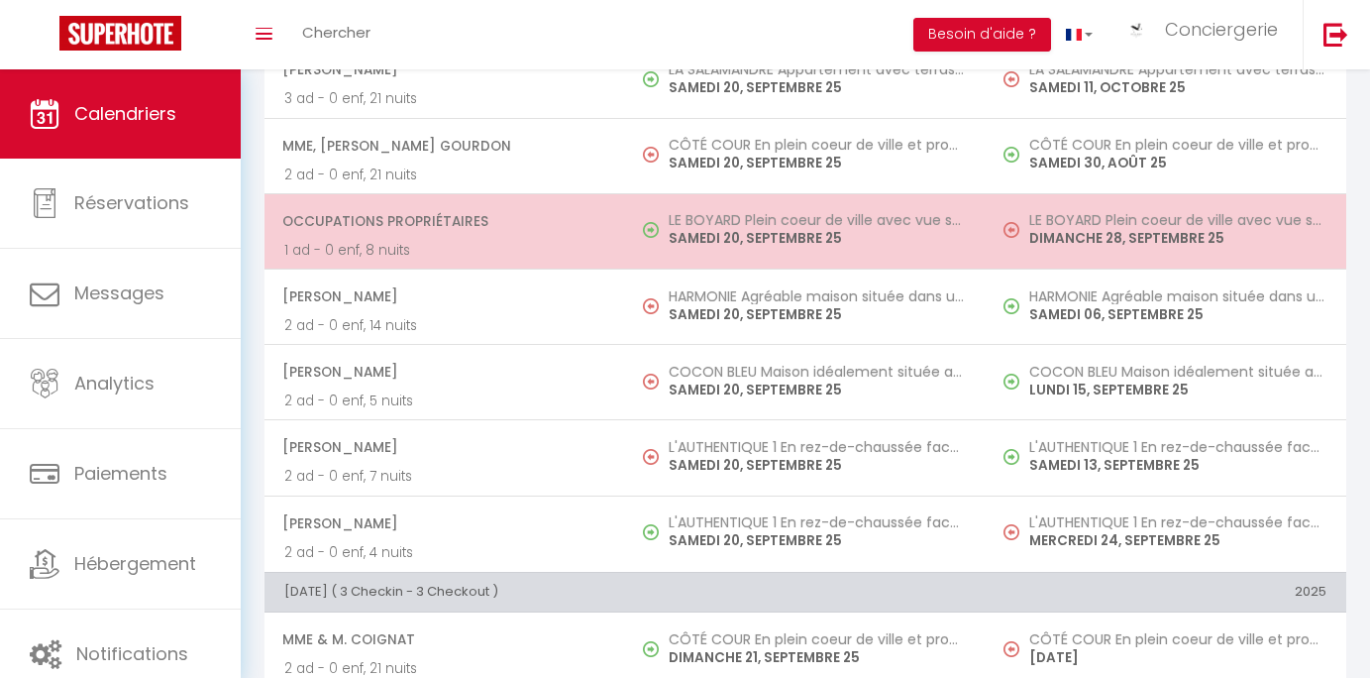
scroll to position [1759, 0]
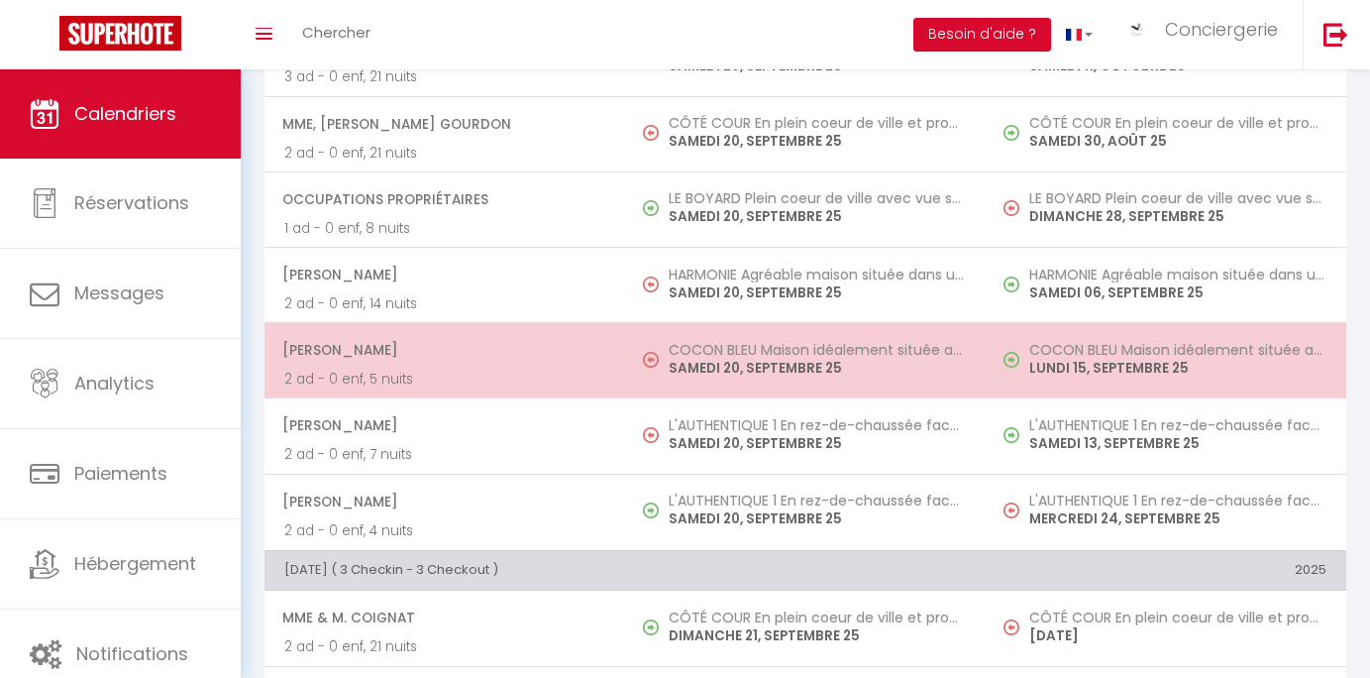
click at [676, 358] on h5 "COCON BLEU Maison idéalement située avec jardin" at bounding box center [817, 350] width 297 height 16
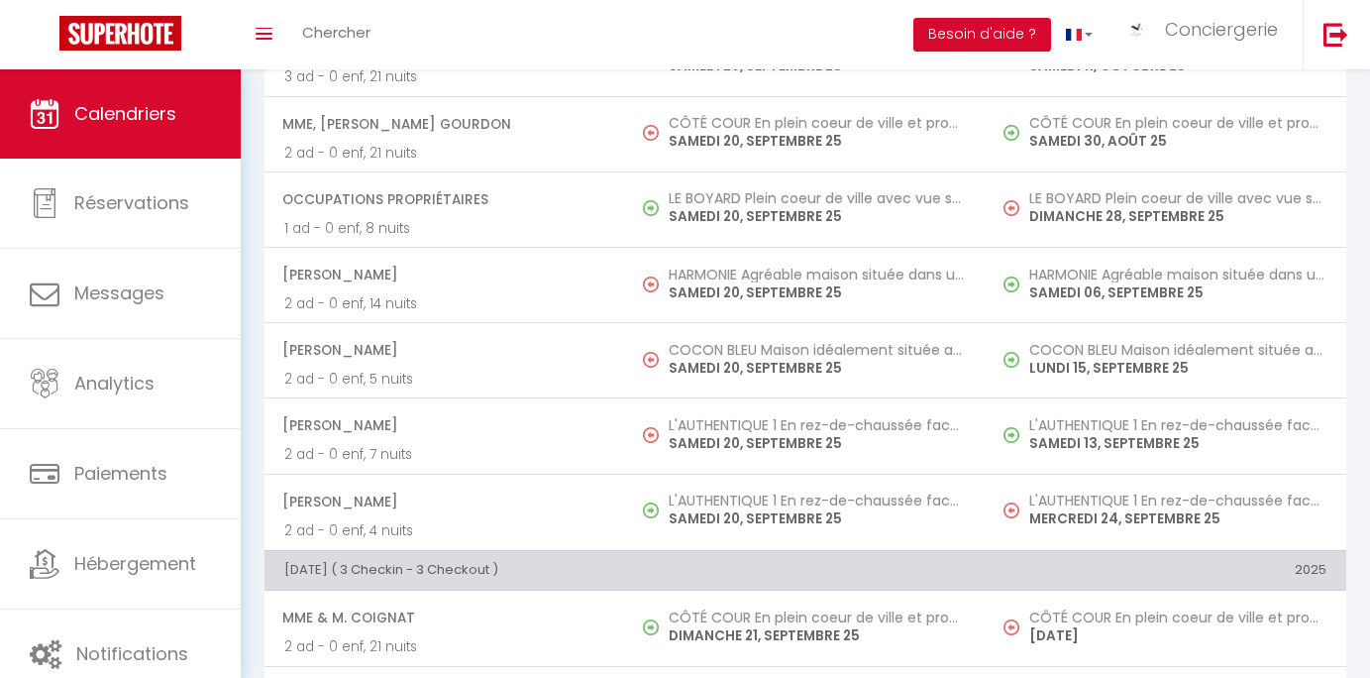
select select "42580"
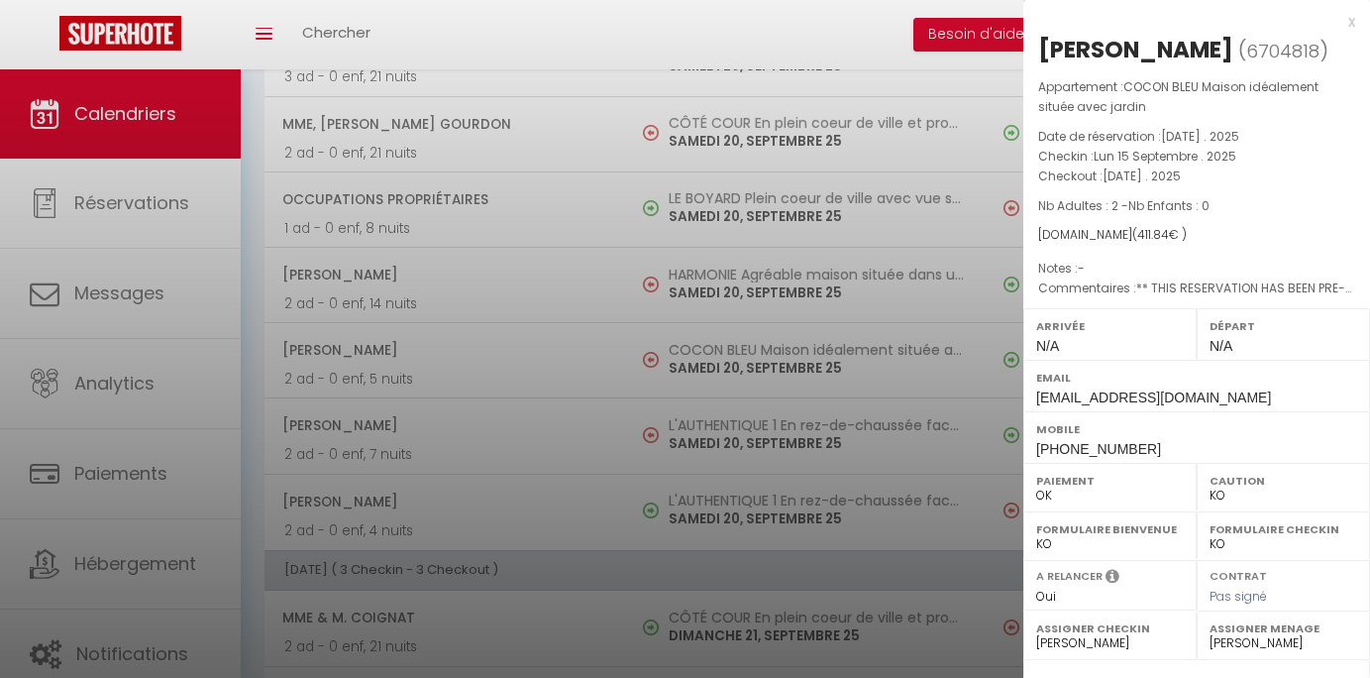
click at [675, 359] on div at bounding box center [685, 339] width 1370 height 678
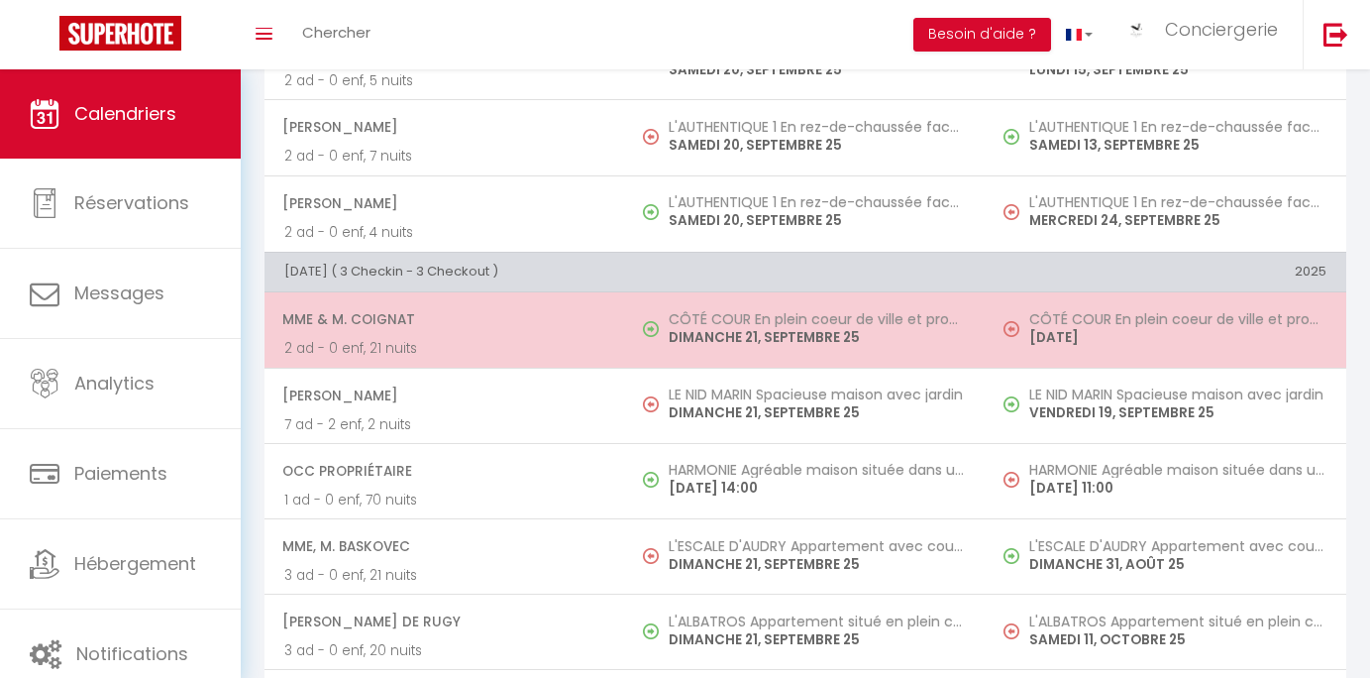
scroll to position [2065, 0]
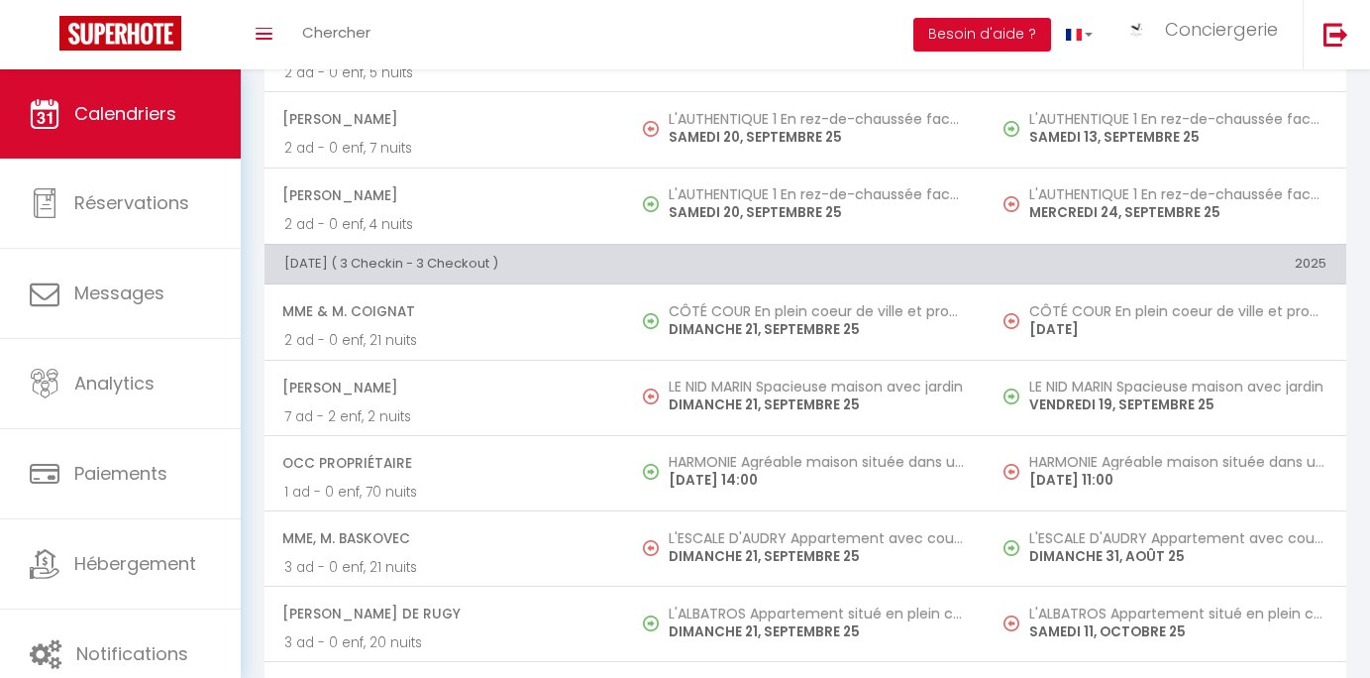
click at [467, 324] on span "Mme & M. COIGNAT" at bounding box center [443, 311] width 323 height 38
select select
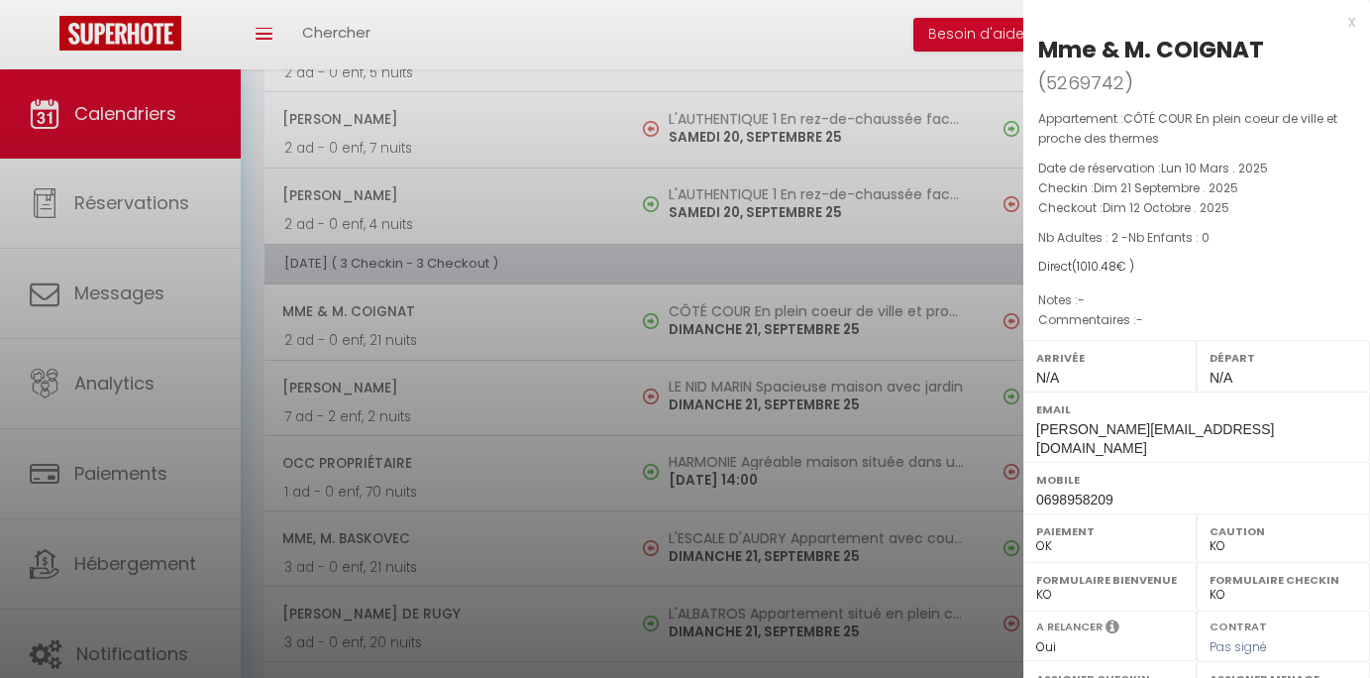
drag, startPoint x: 1038, startPoint y: 52, endPoint x: 1269, endPoint y: 47, distance: 230.9
click at [1269, 47] on h2 "Mme & M. COIGNAT ( 5269742 )" at bounding box center [1196, 66] width 317 height 65
copy div "Mme & M. COIGNAT"
click at [662, 280] on div at bounding box center [685, 339] width 1370 height 678
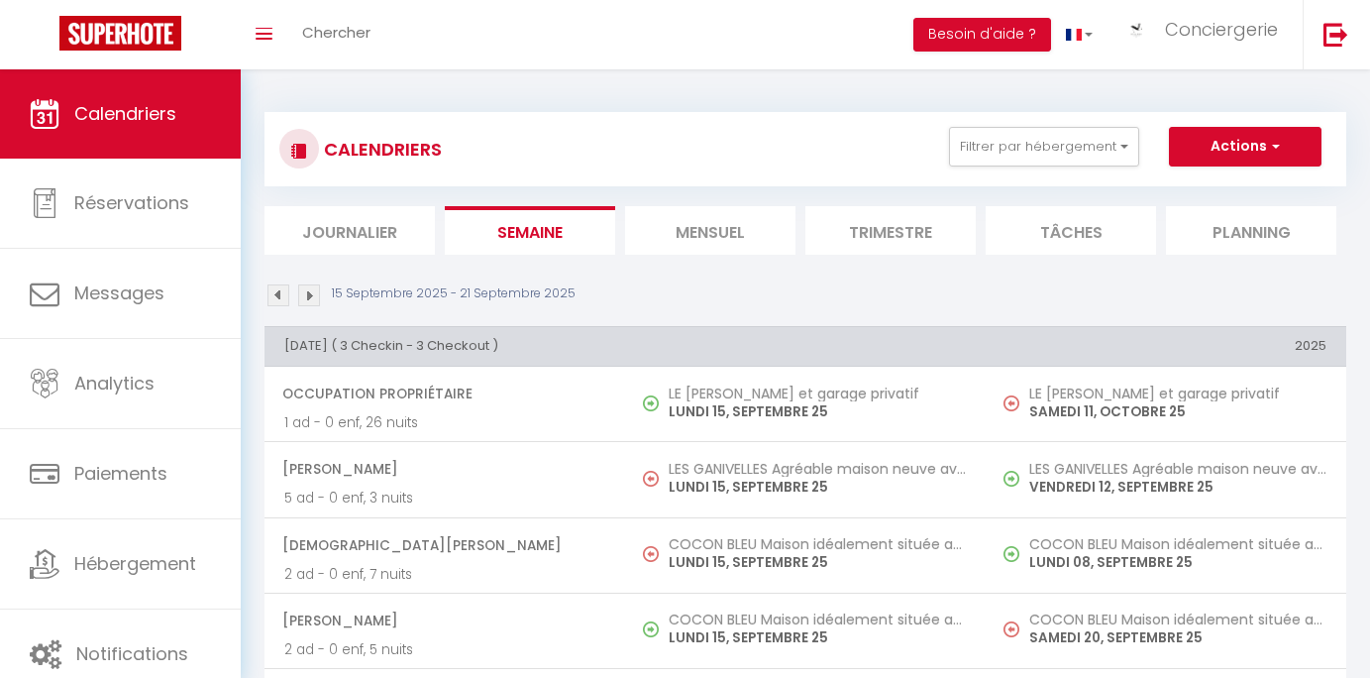
scroll to position [0, 0]
click at [281, 289] on img at bounding box center [278, 295] width 22 height 22
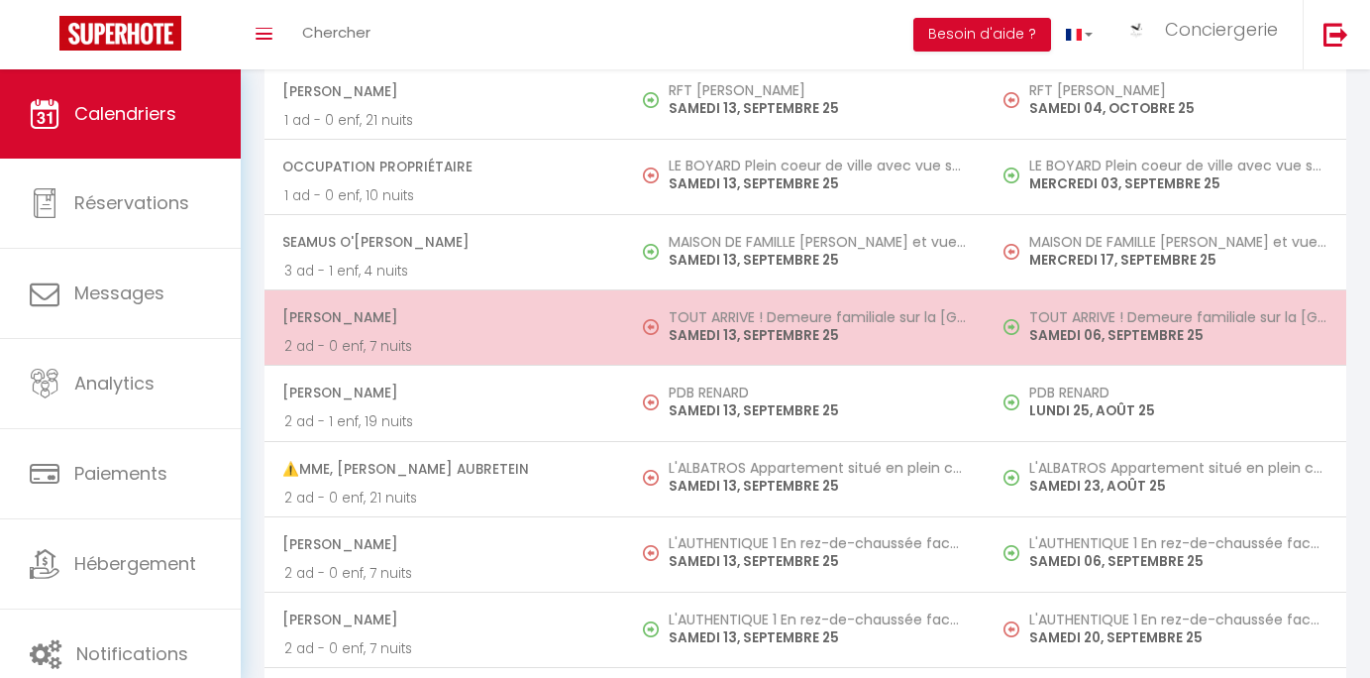
scroll to position [2964, 0]
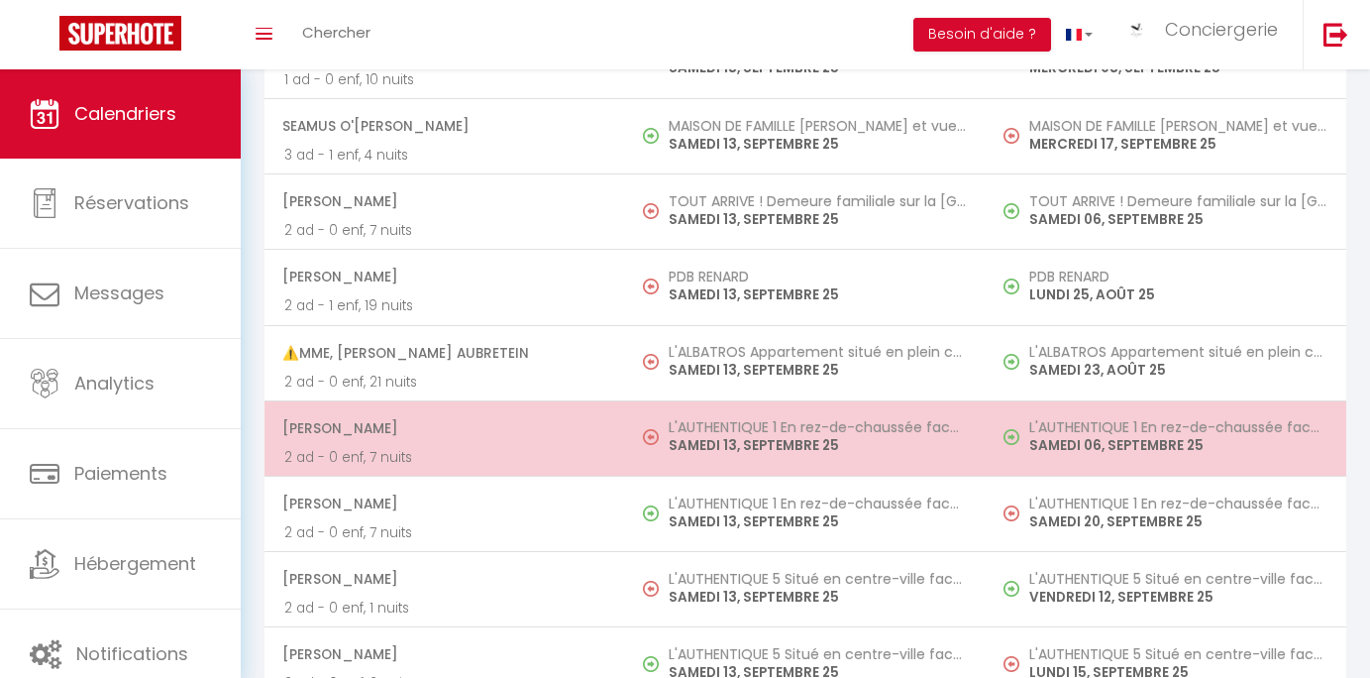
click at [608, 461] on td "Patrick Vinet 2 ad - 0 enf, 7 nuits" at bounding box center [445, 437] width 361 height 75
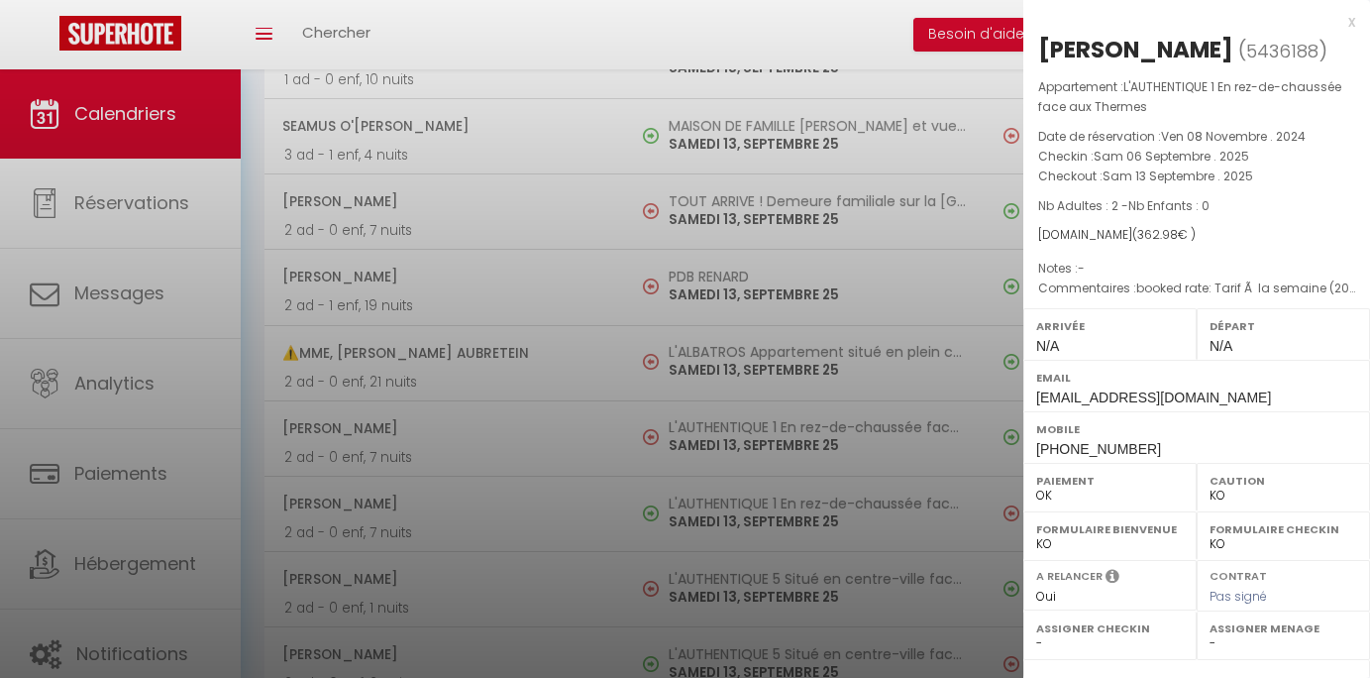
click at [734, 324] on div at bounding box center [685, 339] width 1370 height 678
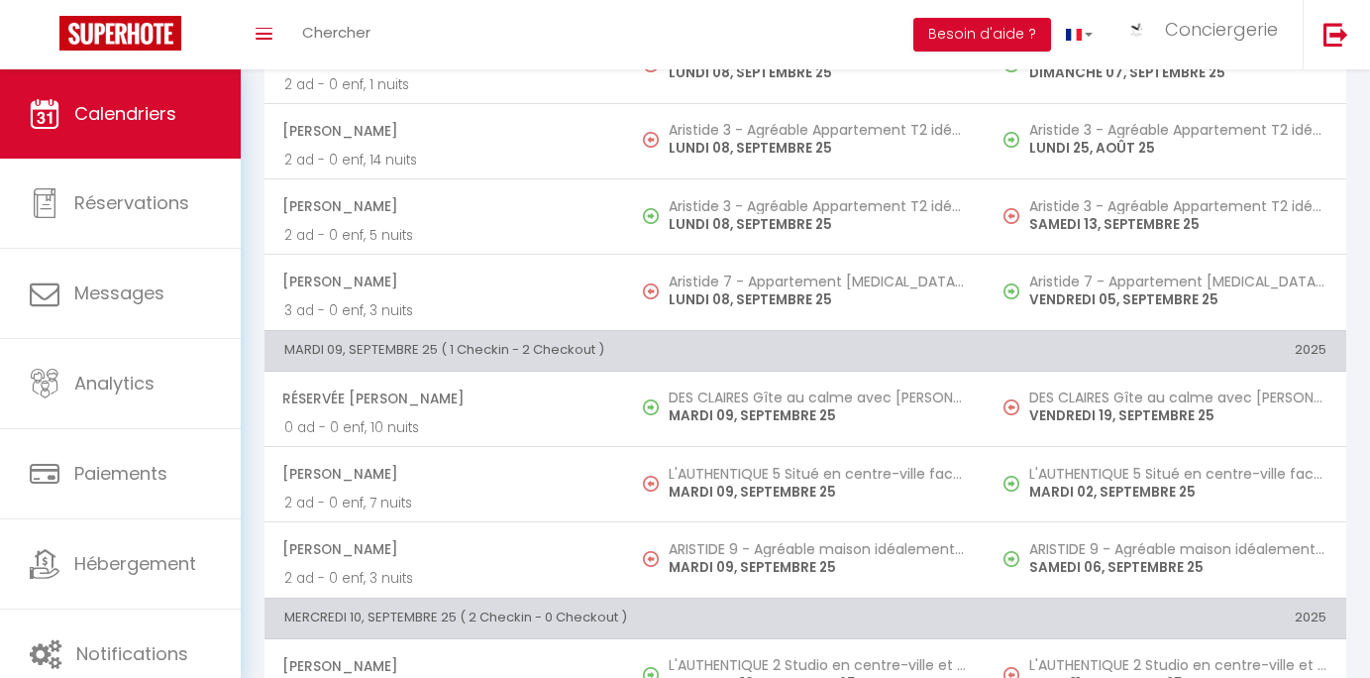
scroll to position [46, 0]
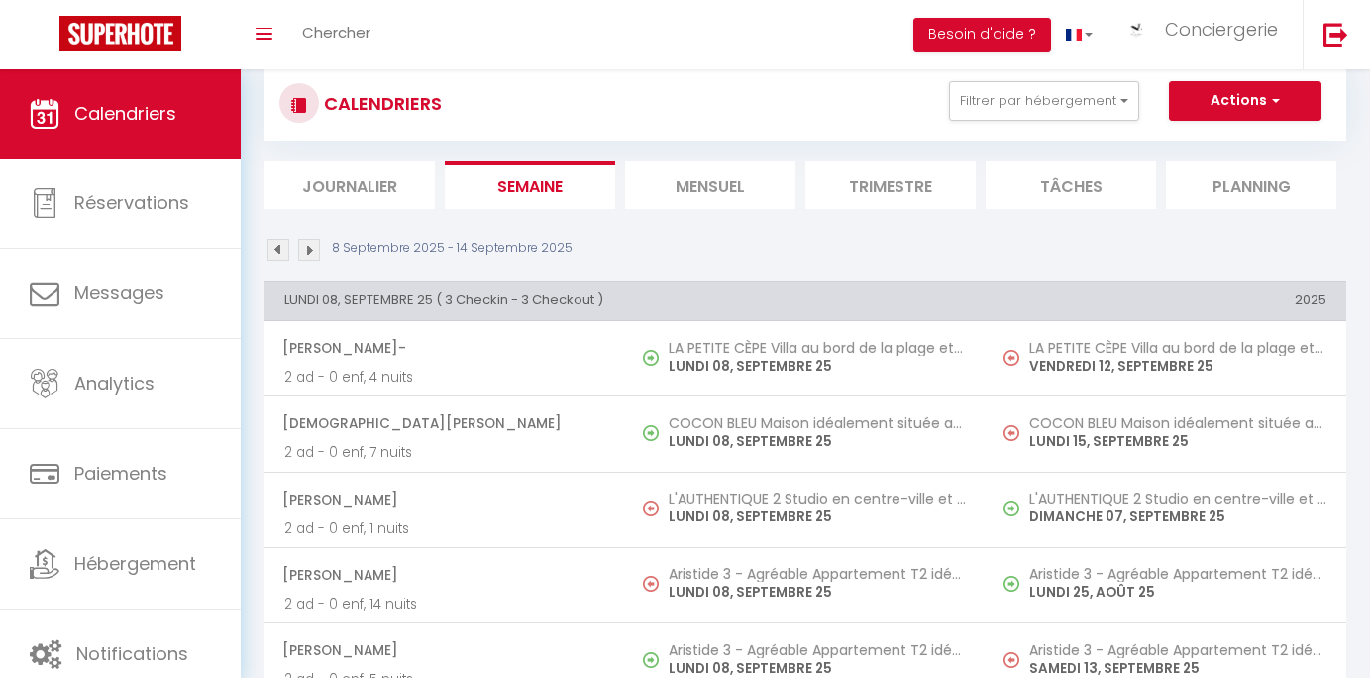
click at [646, 185] on li "Mensuel" at bounding box center [710, 184] width 170 height 49
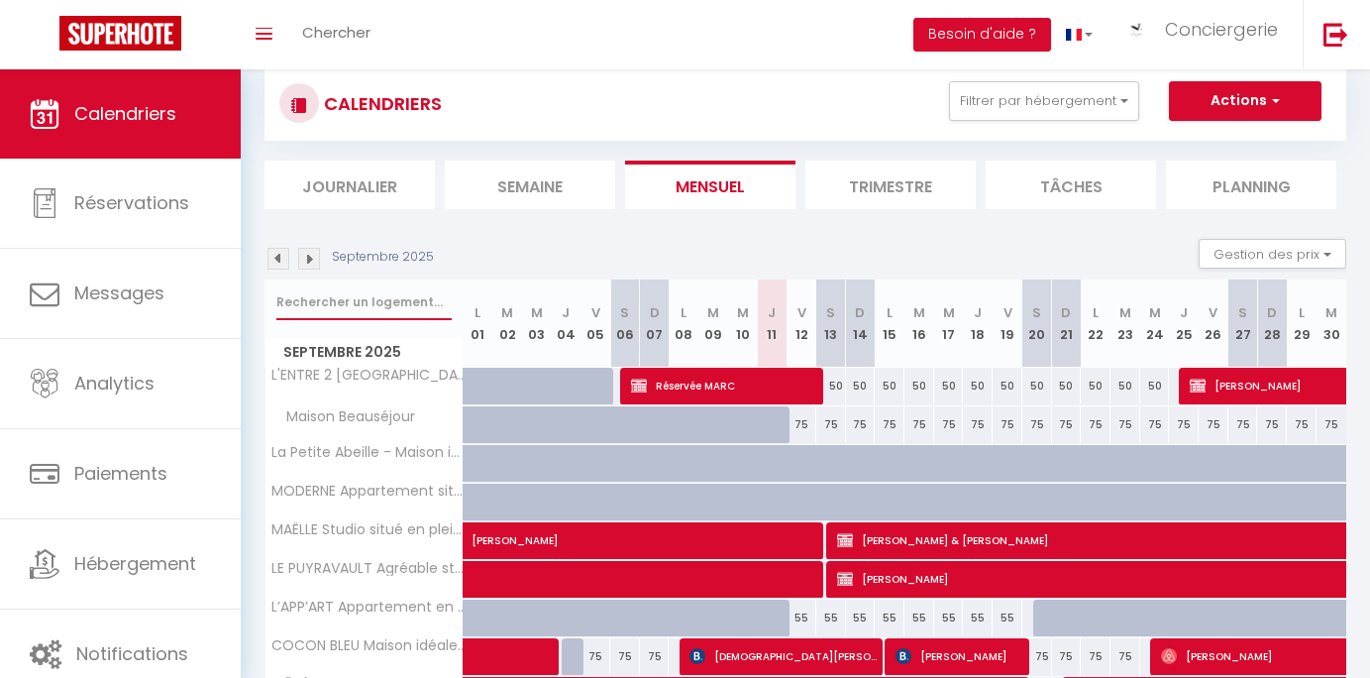
click at [393, 301] on input "text" at bounding box center [363, 302] width 175 height 36
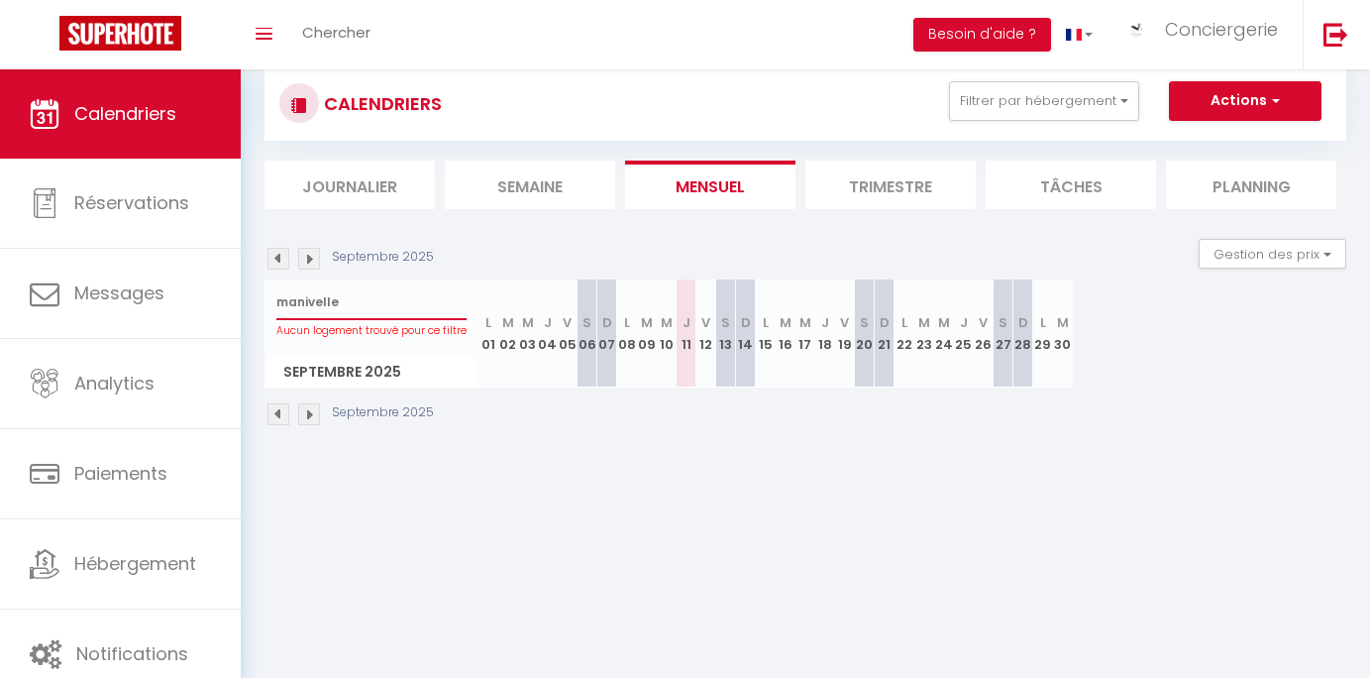
type input "manivelle"
click at [487, 184] on li "Semaine" at bounding box center [530, 184] width 170 height 49
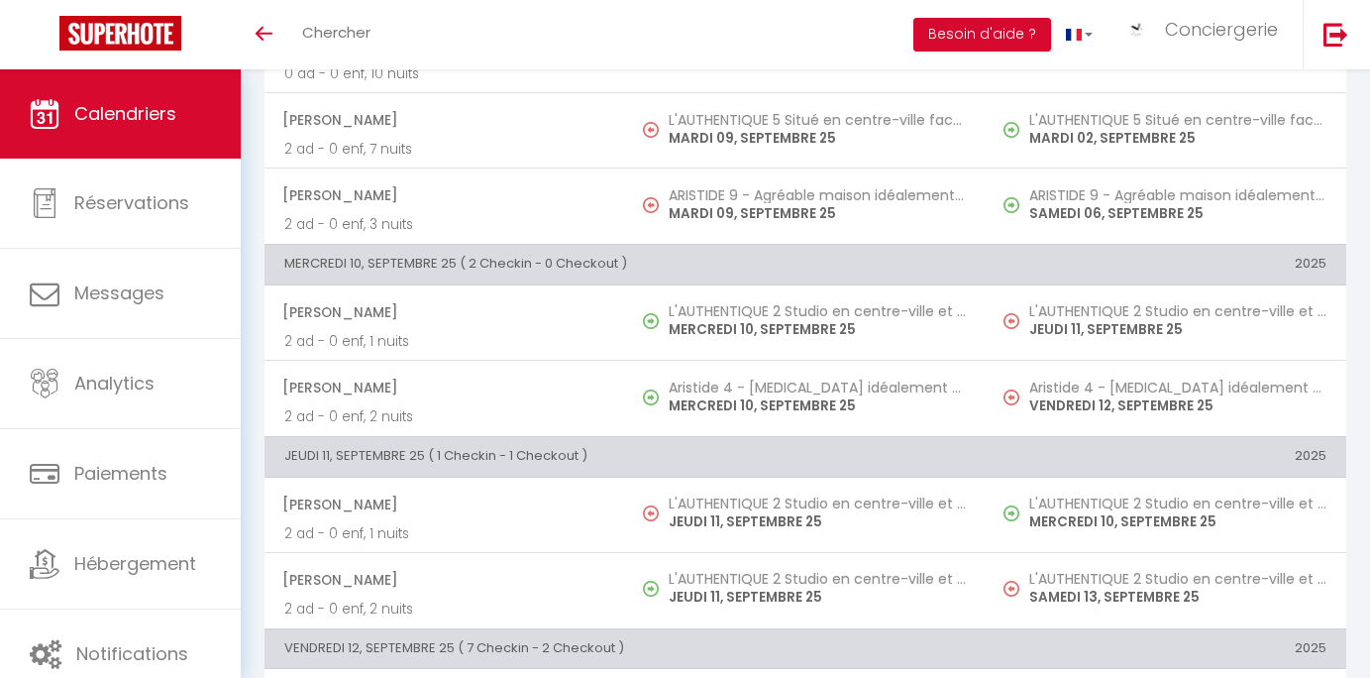
scroll to position [641, 0]
